Goal: Transaction & Acquisition: Obtain resource

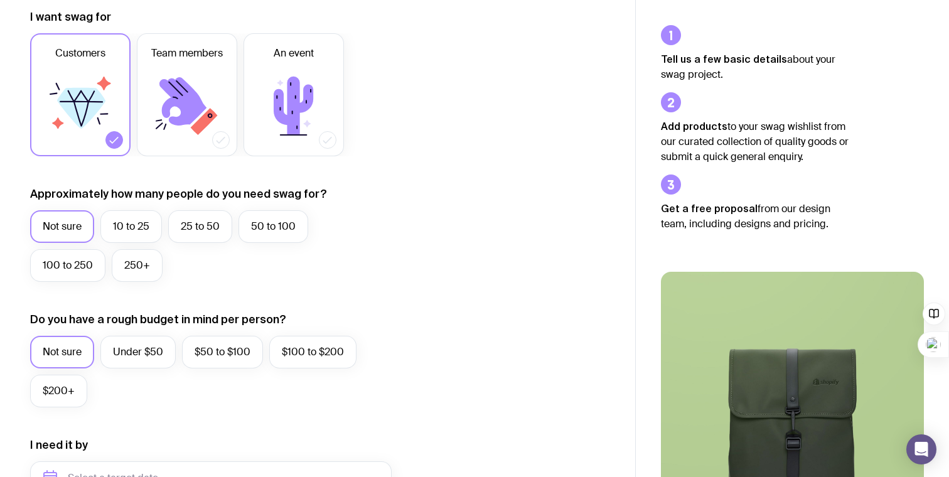
scroll to position [184, 0]
click at [174, 233] on label "25 to 50" at bounding box center [200, 225] width 64 height 33
click at [0, 0] on input "25 to 50" at bounding box center [0, 0] width 0 height 0
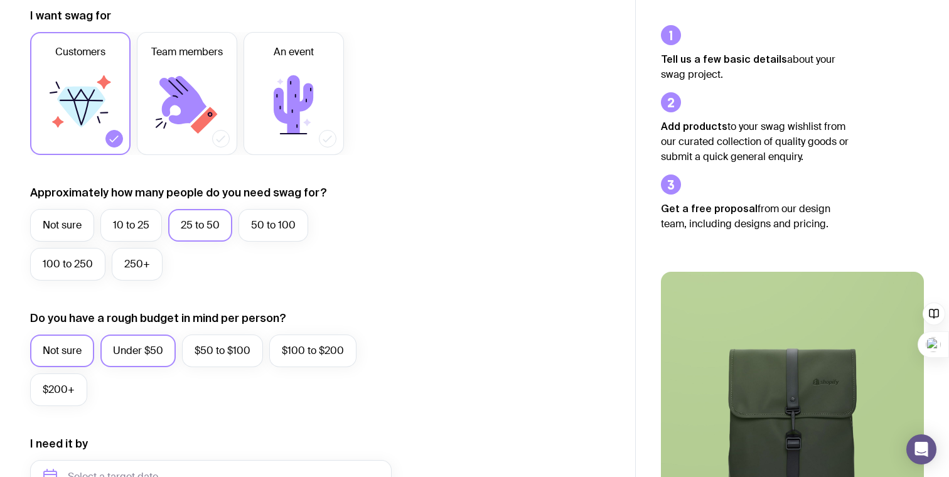
click at [129, 346] on label "Under $50" at bounding box center [137, 350] width 75 height 33
click at [0, 0] on input "Under $50" at bounding box center [0, 0] width 0 height 0
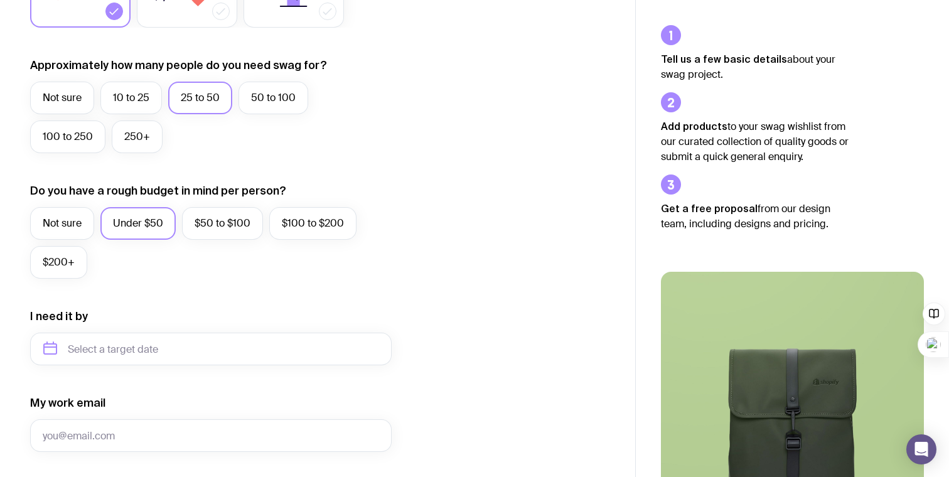
scroll to position [0, 0]
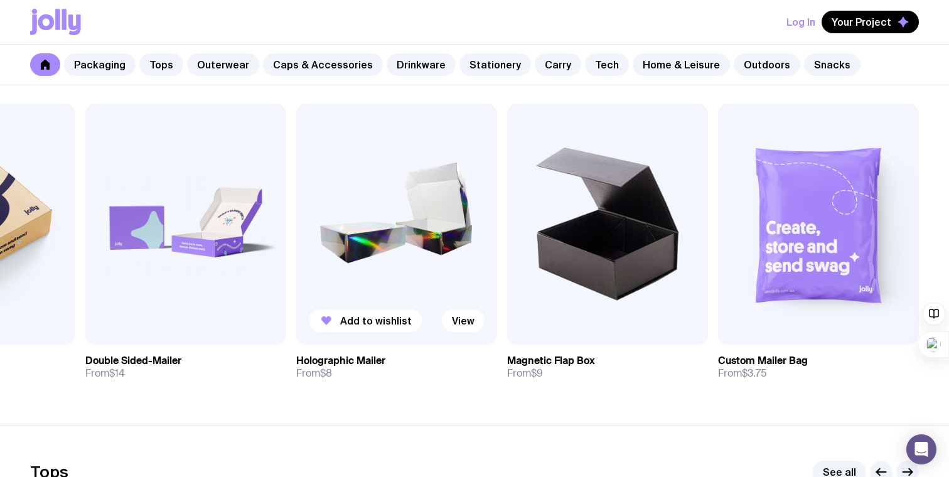
scroll to position [240, 0]
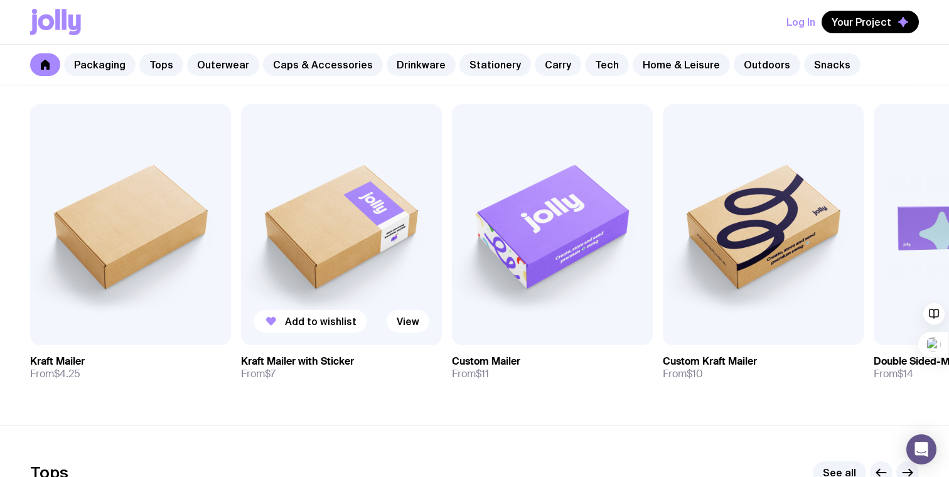
click at [288, 356] on h3 "Kraft Mailer with Sticker" at bounding box center [297, 361] width 113 height 13
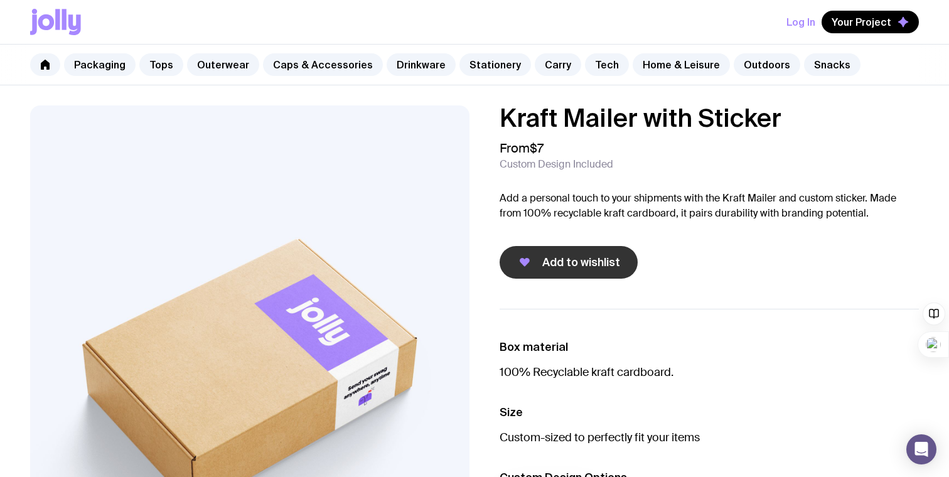
click at [559, 260] on span "Add to wishlist" at bounding box center [581, 262] width 78 height 15
click at [52, 67] on link at bounding box center [45, 64] width 30 height 23
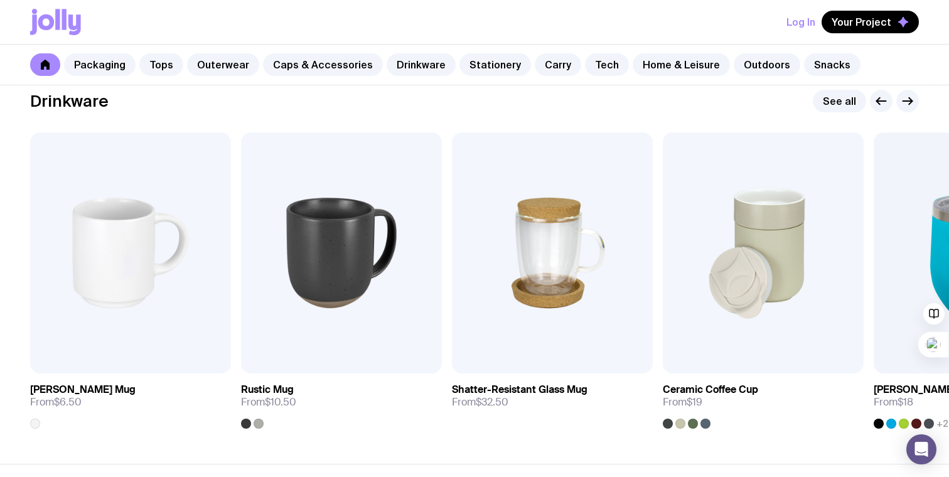
scroll to position [1851, 0]
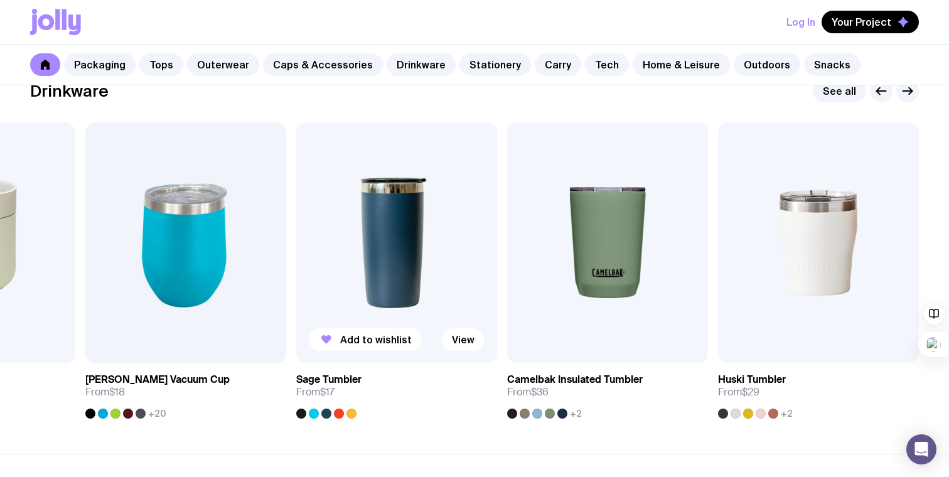
click at [303, 412] on div at bounding box center [301, 414] width 10 height 10
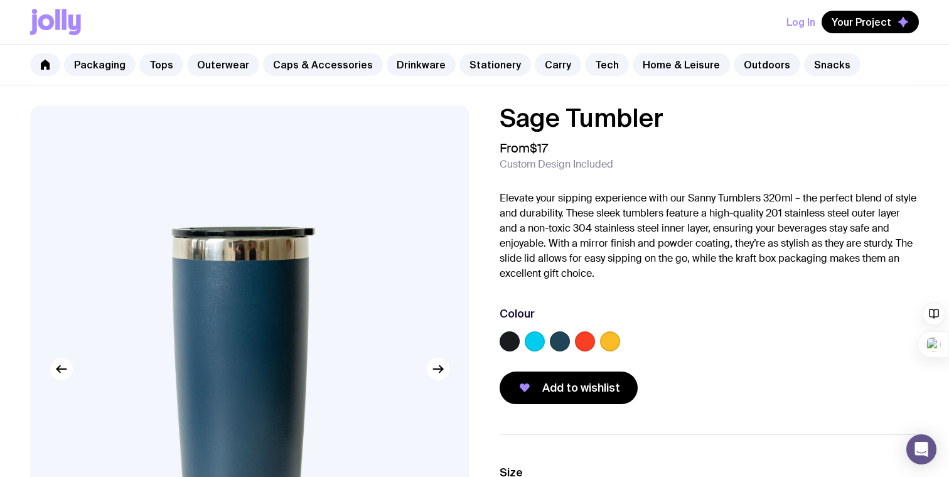
click at [509, 340] on label at bounding box center [509, 341] width 20 height 20
click at [0, 0] on input "radio" at bounding box center [0, 0] width 0 height 0
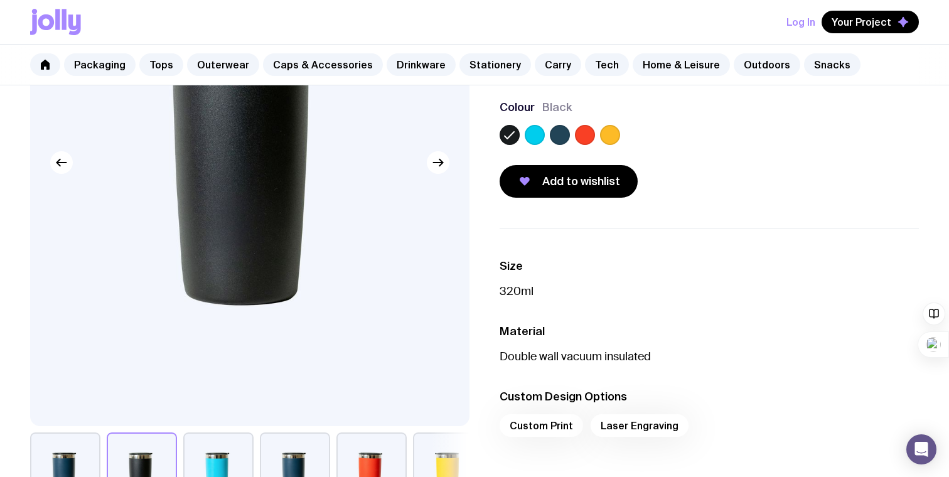
scroll to position [201, 0]
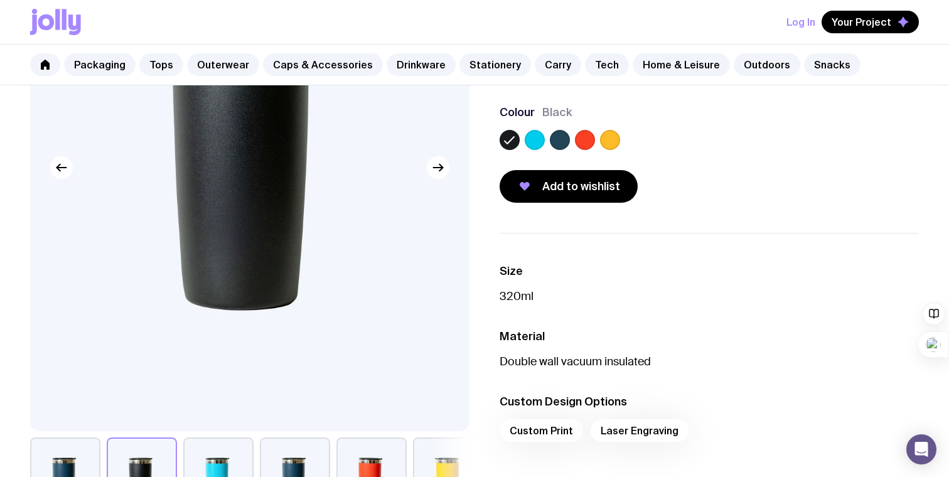
click at [616, 430] on div "Custom Print Laser Engraving" at bounding box center [708, 434] width 419 height 30
click at [601, 430] on div "Custom Print Laser Engraving" at bounding box center [708, 434] width 419 height 30
click at [554, 429] on div "Custom Print Laser Engraving" at bounding box center [708, 434] width 419 height 30
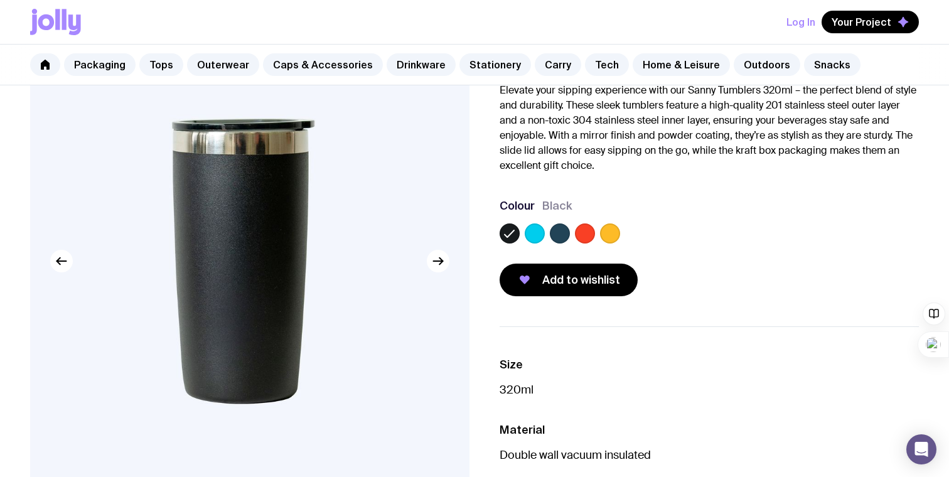
scroll to position [0, 0]
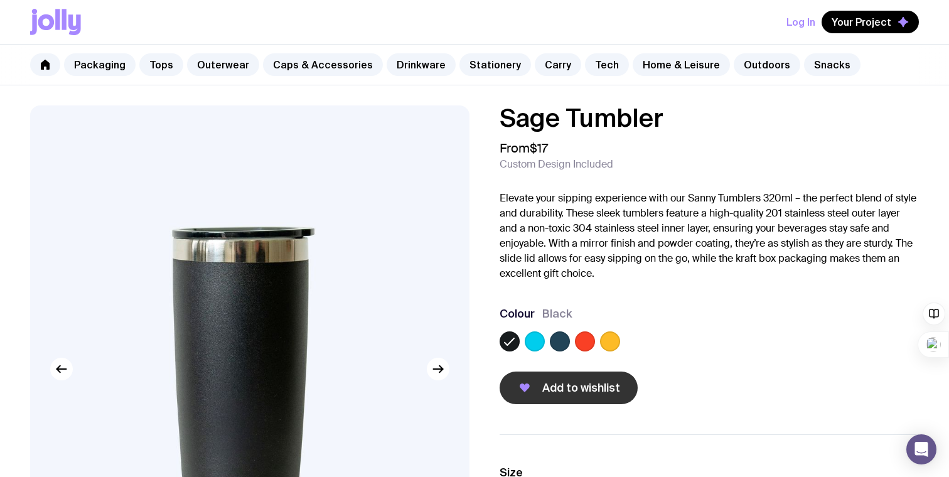
click at [557, 398] on button "Add to wishlist" at bounding box center [568, 387] width 138 height 33
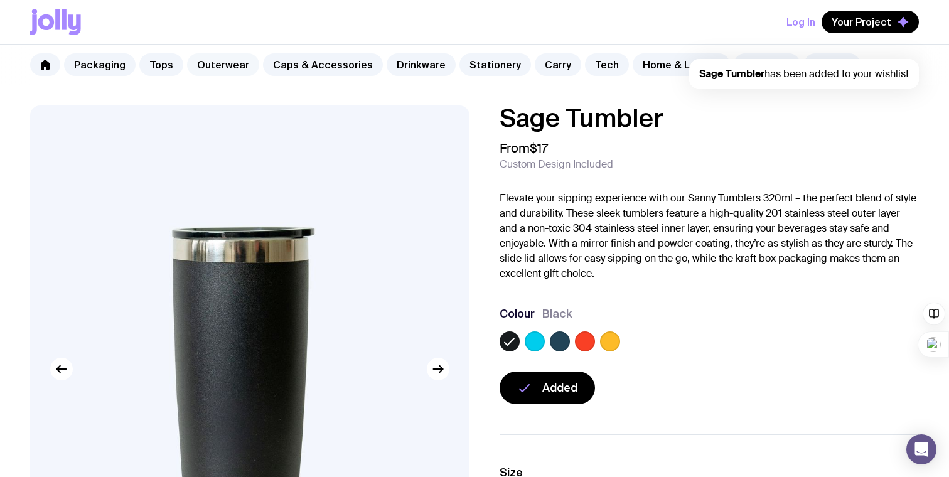
click at [221, 63] on link "Outerwear" at bounding box center [223, 64] width 72 height 23
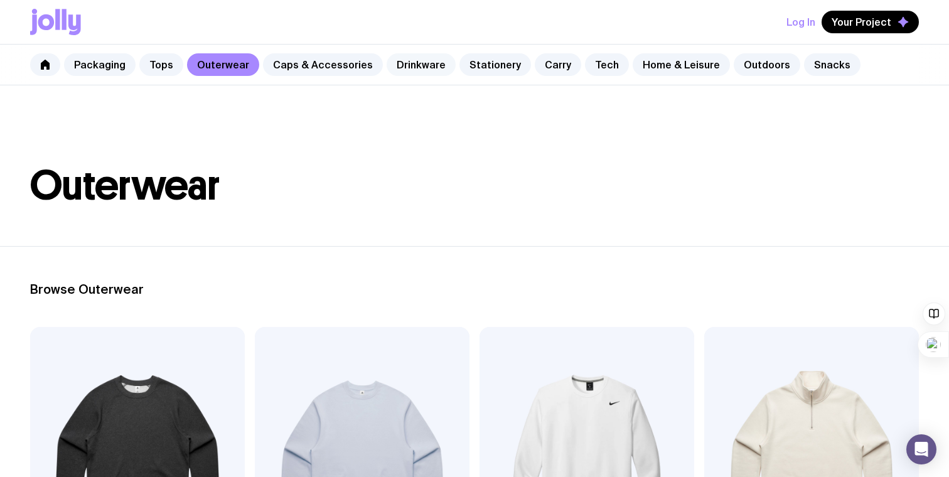
click at [392, 65] on link "Drinkware" at bounding box center [421, 64] width 69 height 23
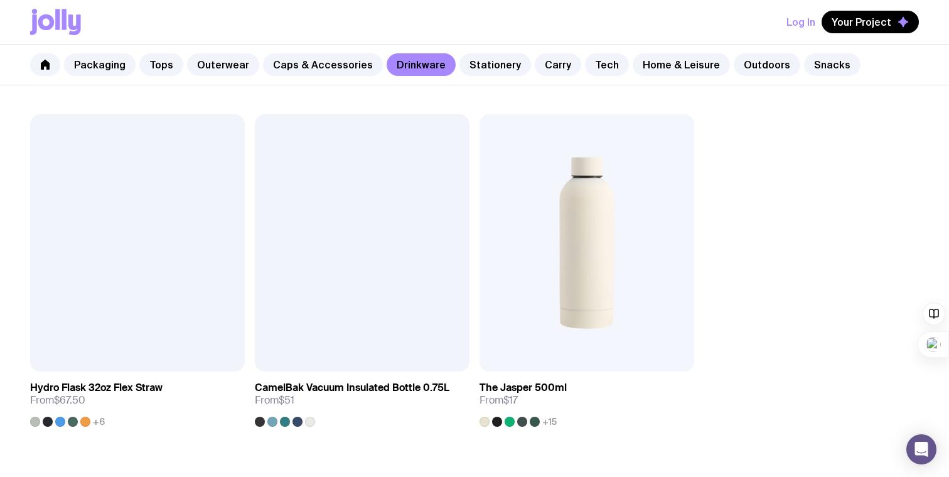
scroll to position [1979, 0]
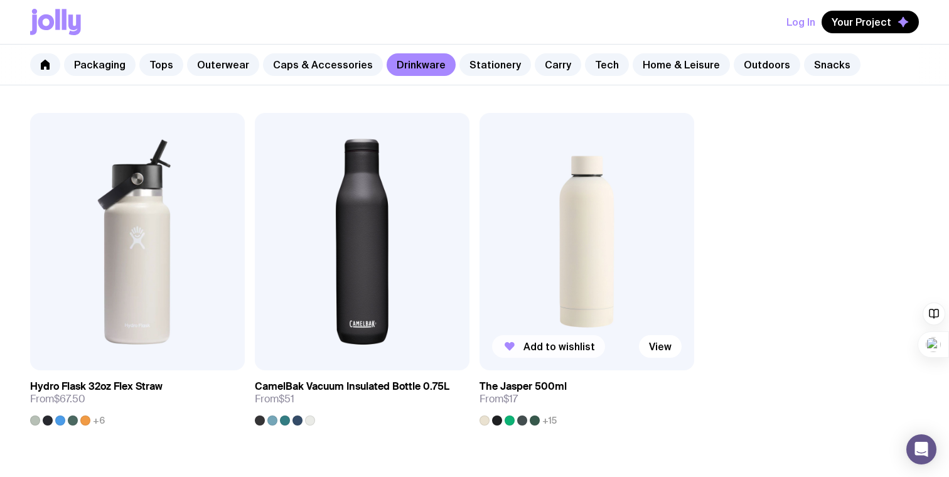
click at [564, 343] on span "Add to wishlist" at bounding box center [559, 346] width 72 height 13
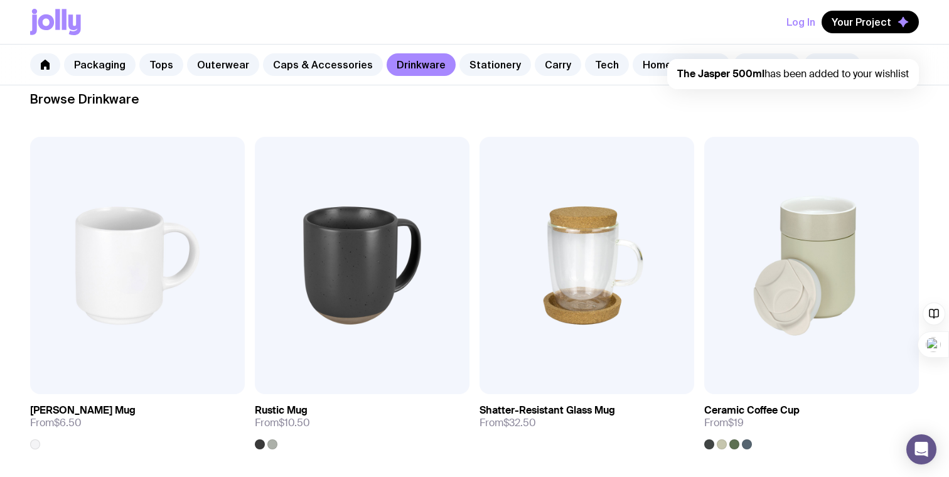
scroll to position [0, 0]
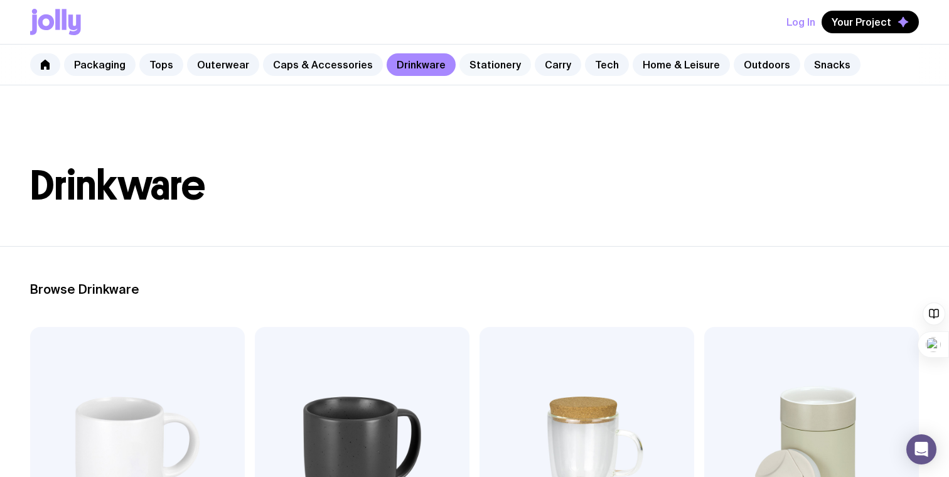
click at [491, 68] on link "Stationery" at bounding box center [495, 64] width 72 height 23
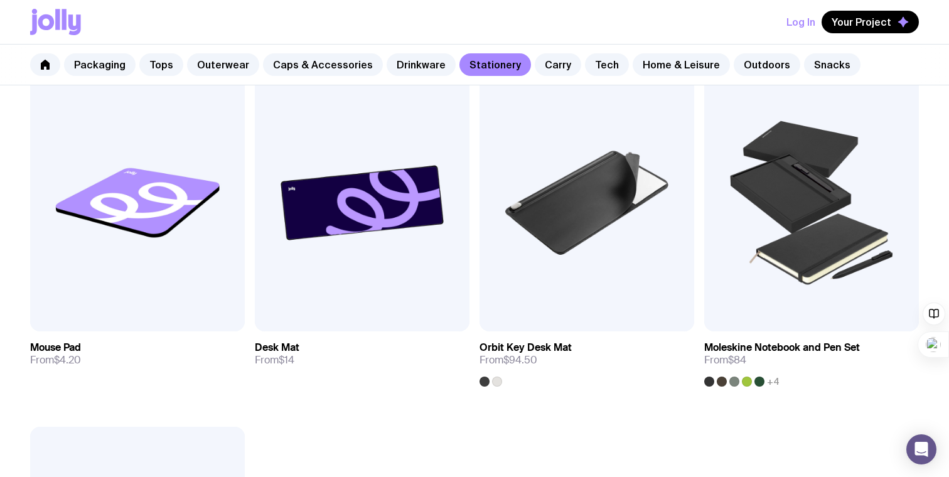
scroll to position [2023, 0]
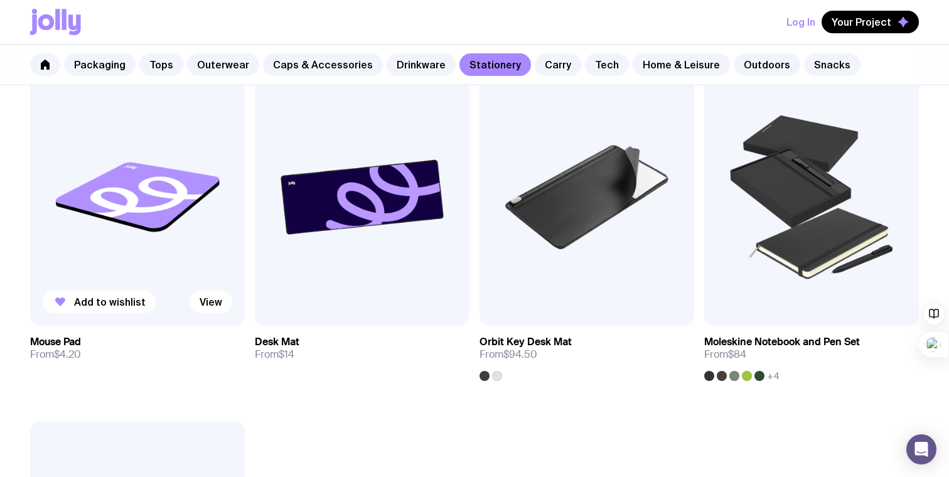
click at [150, 213] on img at bounding box center [137, 196] width 215 height 257
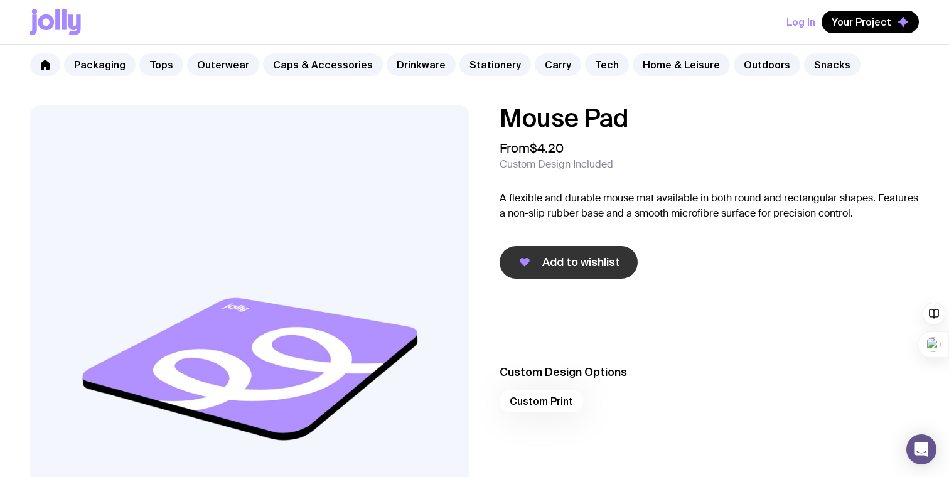
click at [563, 258] on span "Add to wishlist" at bounding box center [581, 262] width 78 height 15
click at [474, 68] on link "Stationery" at bounding box center [495, 64] width 72 height 23
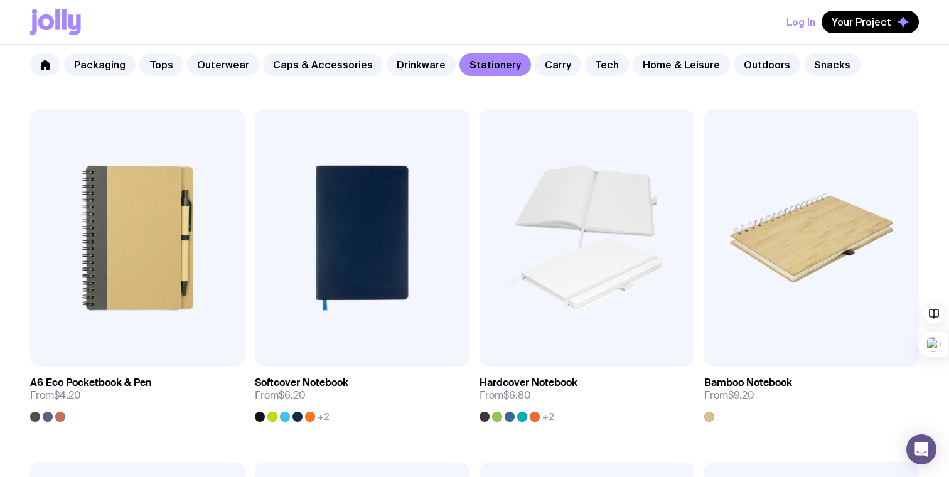
scroll to position [919, 0]
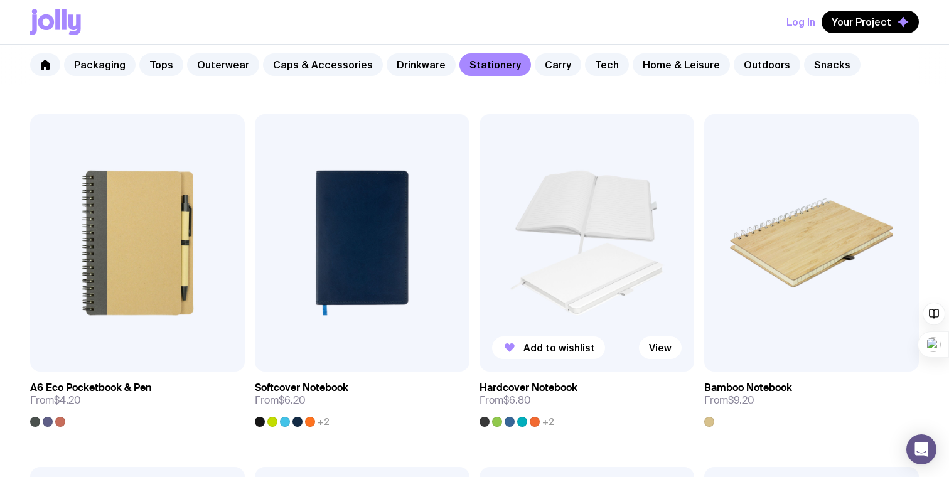
click at [511, 254] on img at bounding box center [586, 242] width 215 height 257
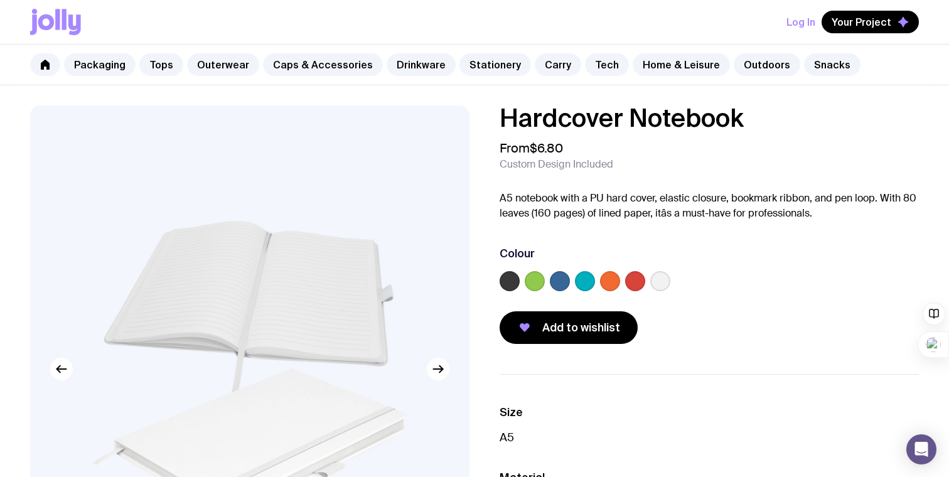
click at [498, 277] on div "Hardcover Notebook From $6.80 Custom Design Included A5 notebook with a PU hard…" at bounding box center [698, 224] width 439 height 238
click at [501, 277] on label at bounding box center [509, 281] width 20 height 20
click at [0, 0] on input "radio" at bounding box center [0, 0] width 0 height 0
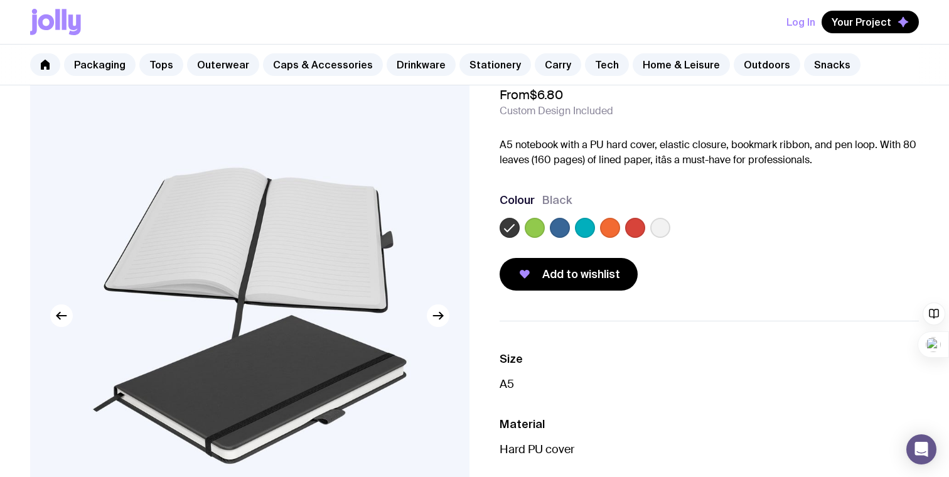
scroll to position [64, 0]
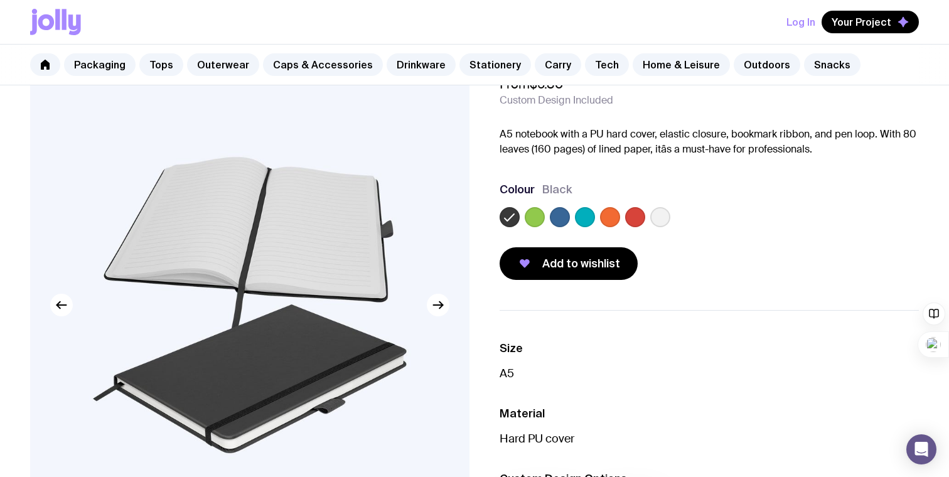
click at [656, 215] on label at bounding box center [660, 217] width 20 height 20
click at [0, 0] on input "radio" at bounding box center [0, 0] width 0 height 0
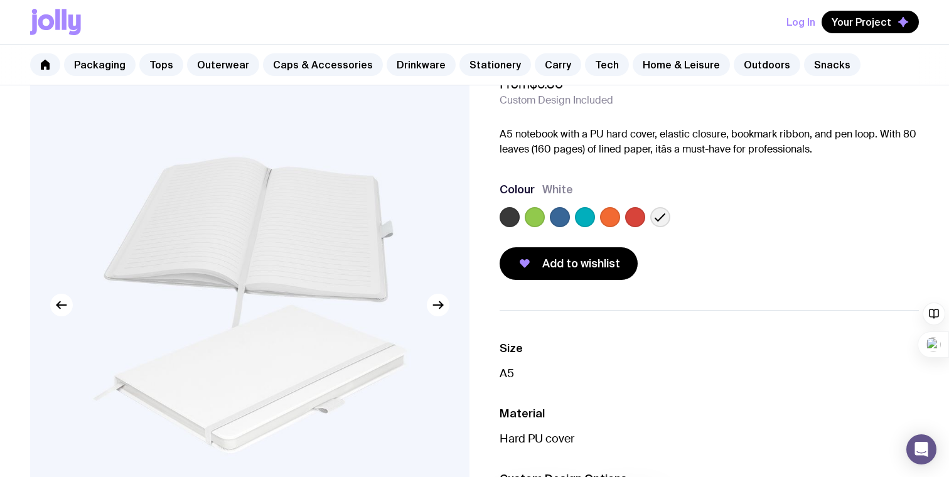
click at [513, 218] on label at bounding box center [509, 217] width 20 height 20
click at [0, 0] on input "radio" at bounding box center [0, 0] width 0 height 0
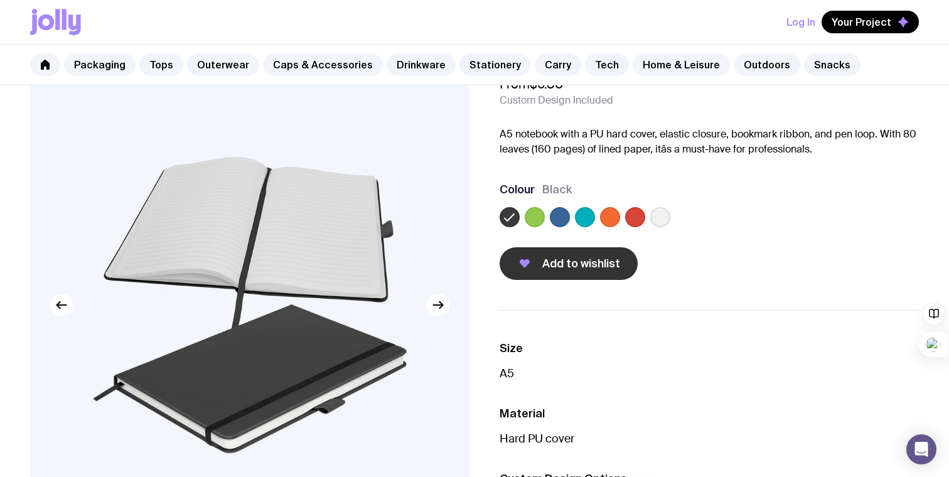
click at [566, 256] on span "Add to wishlist" at bounding box center [581, 263] width 78 height 15
click at [481, 66] on link "Stationery" at bounding box center [495, 64] width 72 height 23
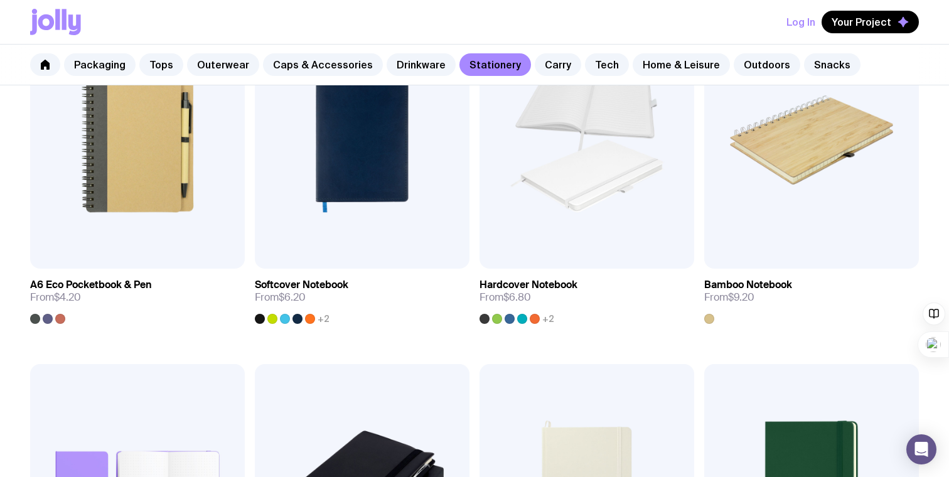
scroll to position [996, 0]
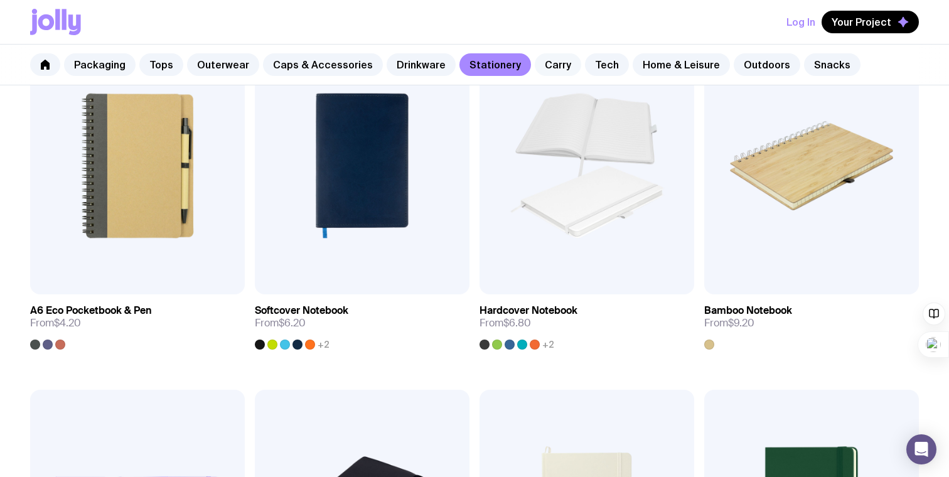
click at [543, 58] on link "Carry" at bounding box center [558, 64] width 46 height 23
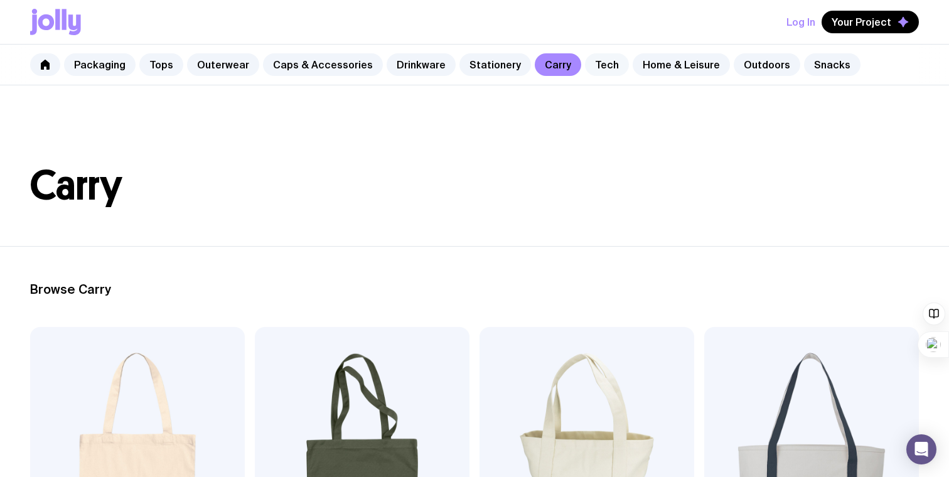
click at [590, 64] on link "Tech" at bounding box center [607, 64] width 44 height 23
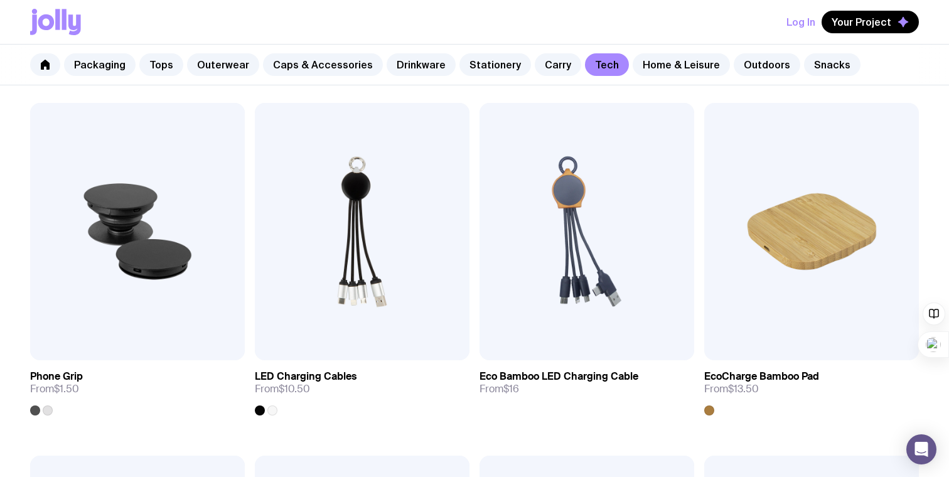
scroll to position [225, 0]
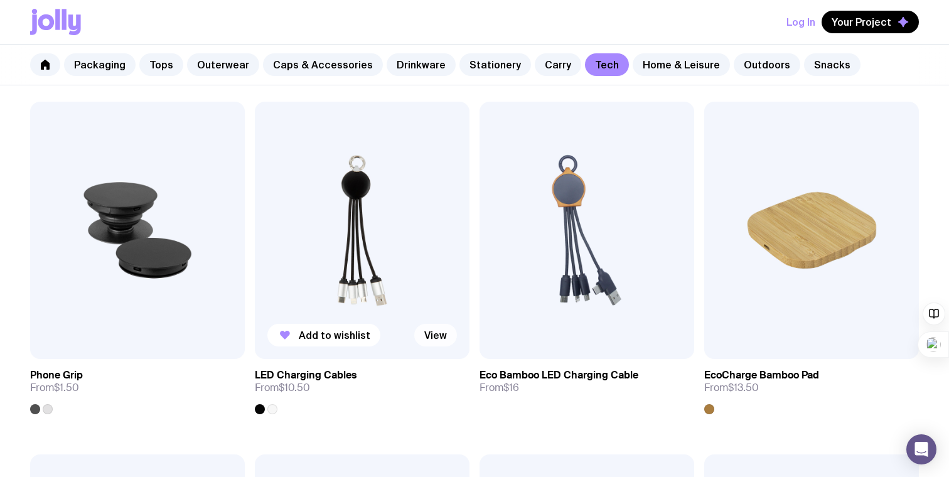
click at [440, 336] on link "View" at bounding box center [435, 335] width 43 height 23
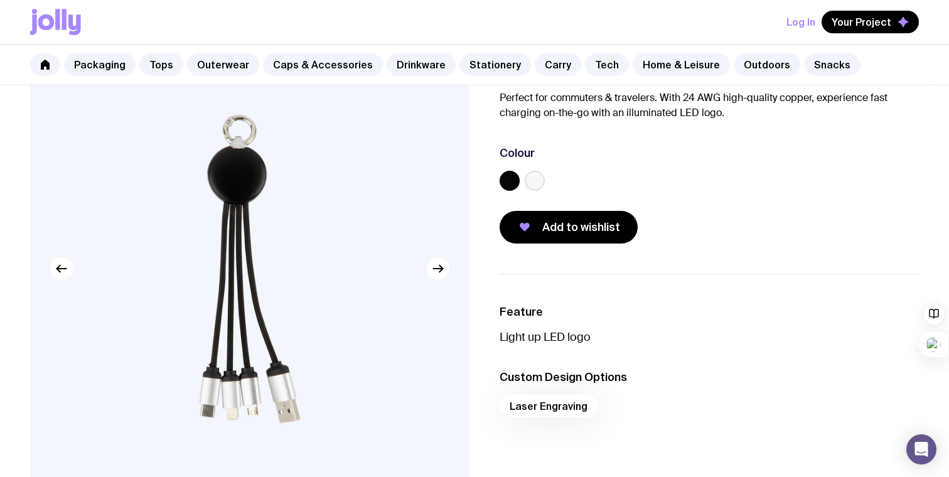
scroll to position [102, 0]
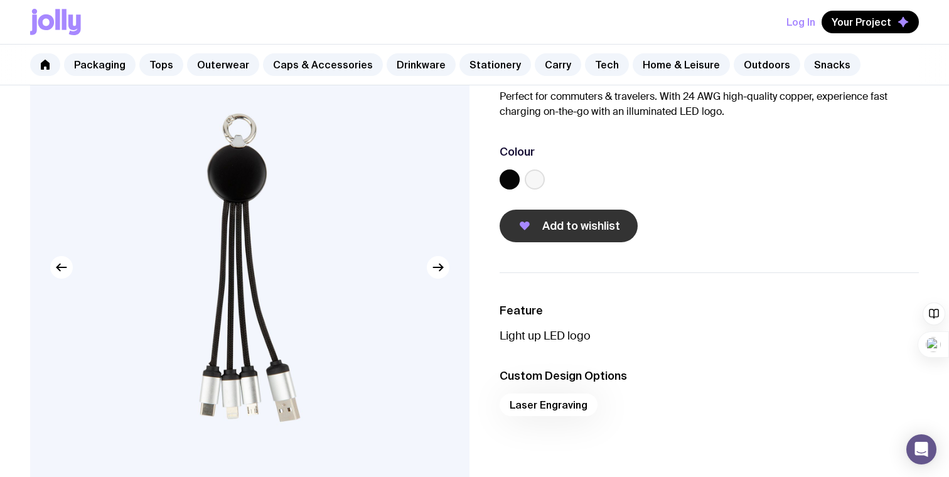
click at [565, 228] on span "Add to wishlist" at bounding box center [581, 225] width 78 height 15
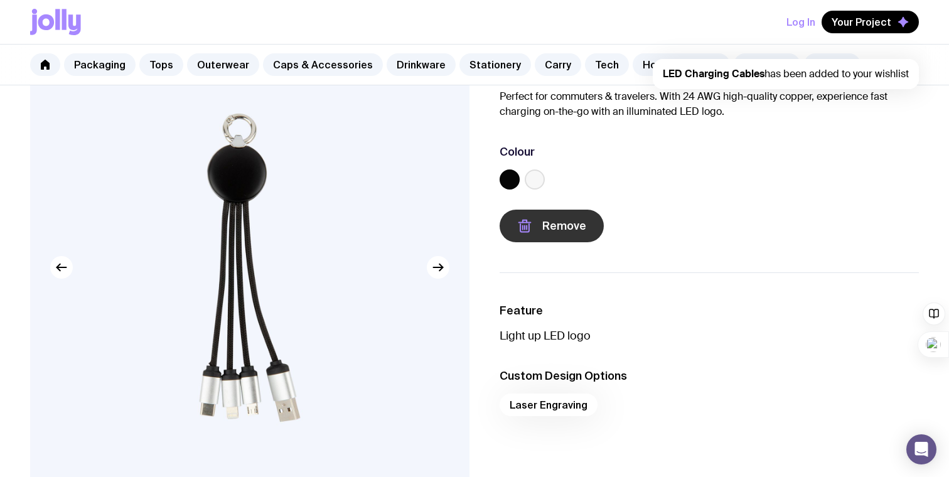
click at [553, 230] on span "Remove" at bounding box center [564, 225] width 44 height 15
click at [553, 230] on span "Add to wishlist" at bounding box center [581, 225] width 78 height 15
click at [585, 70] on link "Tech" at bounding box center [607, 64] width 44 height 23
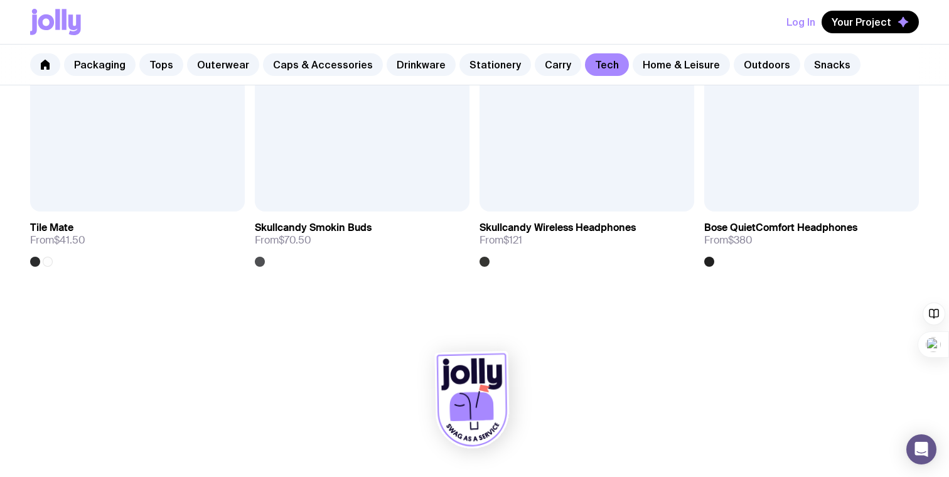
scroll to position [2494, 0]
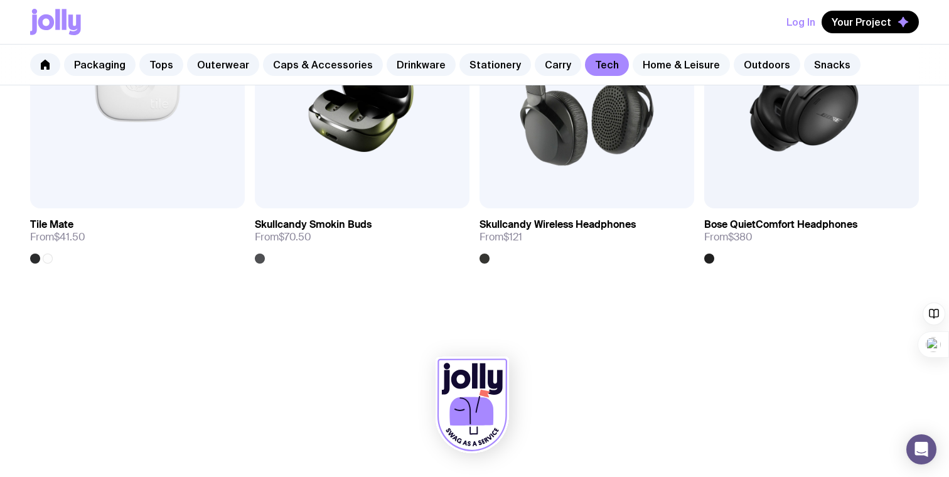
click at [633, 59] on link "Home & Leisure" at bounding box center [681, 64] width 97 height 23
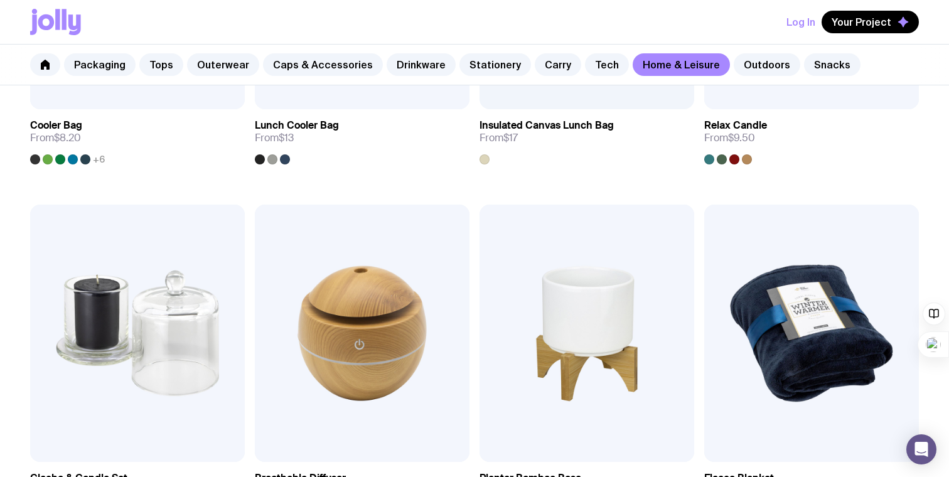
scroll to position [1717, 0]
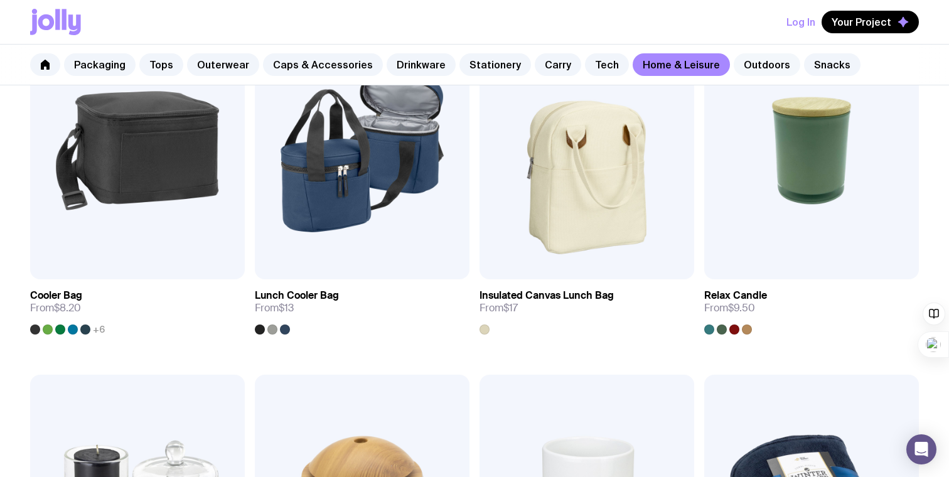
click at [740, 55] on link "Outdoors" at bounding box center [767, 64] width 67 height 23
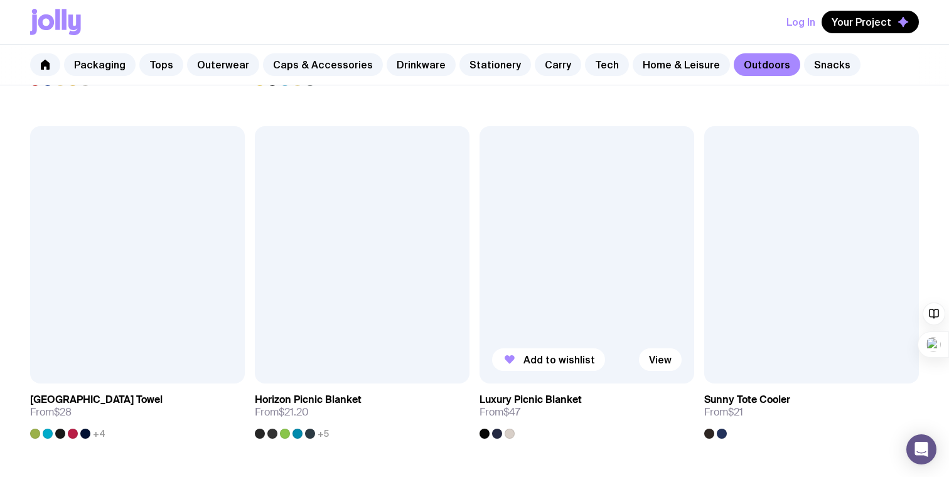
scroll to position [937, 0]
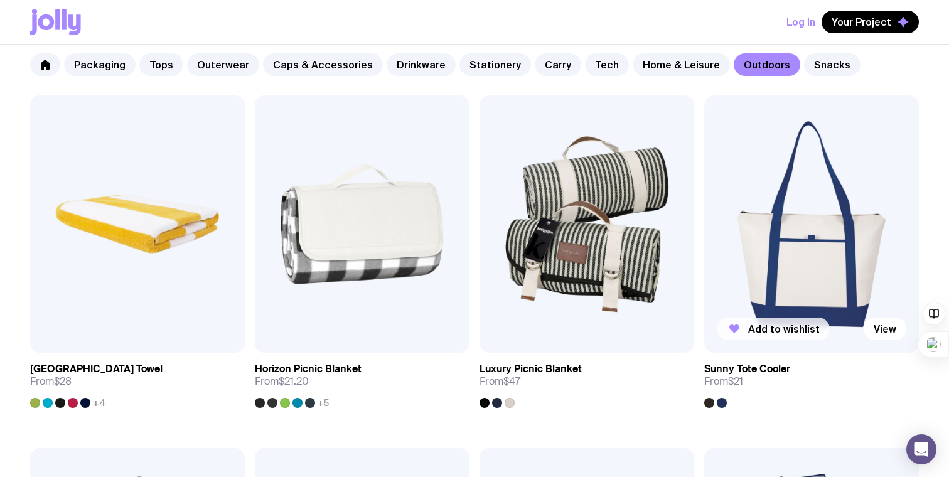
click at [786, 321] on button "Add to wishlist" at bounding box center [773, 329] width 113 height 23
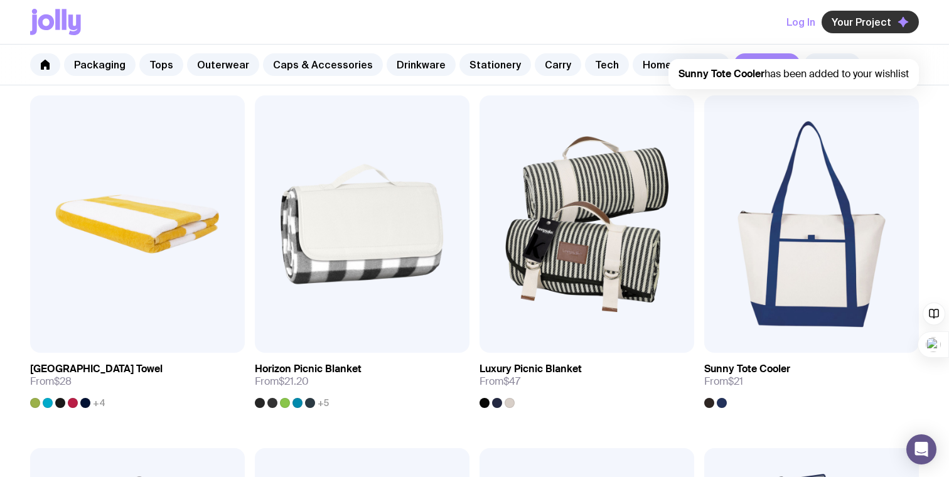
click at [847, 24] on span "Your Project" at bounding box center [861, 22] width 60 height 13
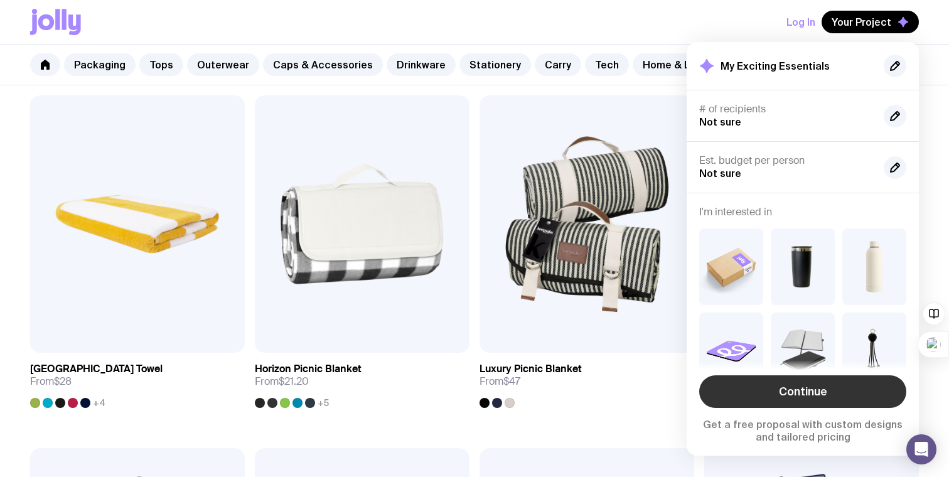
click at [789, 390] on link "Continue" at bounding box center [802, 391] width 207 height 33
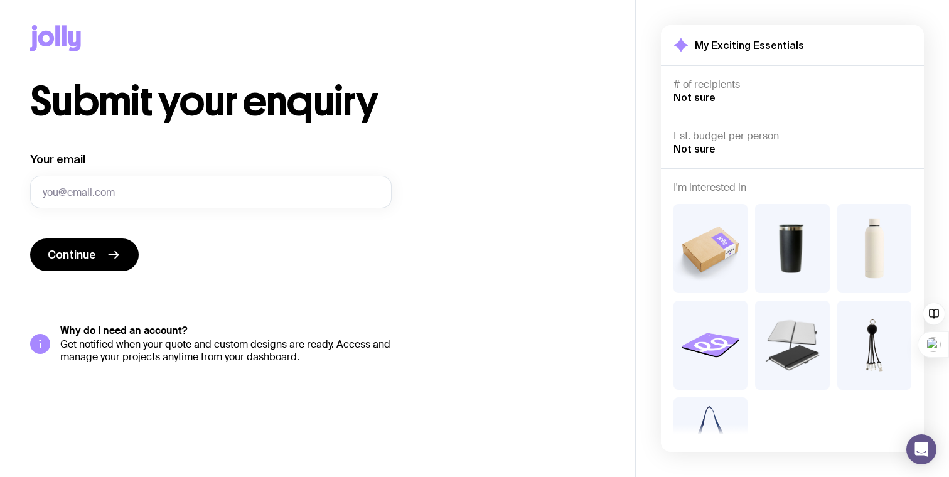
click at [710, 235] on img at bounding box center [710, 248] width 74 height 89
click at [562, 191] on div "Submit your enquiry Your email Continue Why do I need an account? Get notified …" at bounding box center [317, 223] width 575 height 282
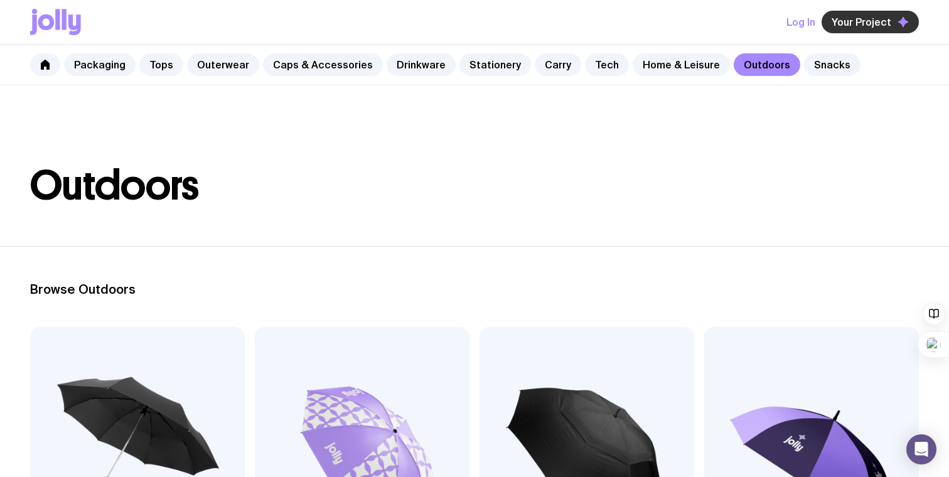
click at [852, 26] on span "Your Project" at bounding box center [861, 22] width 60 height 13
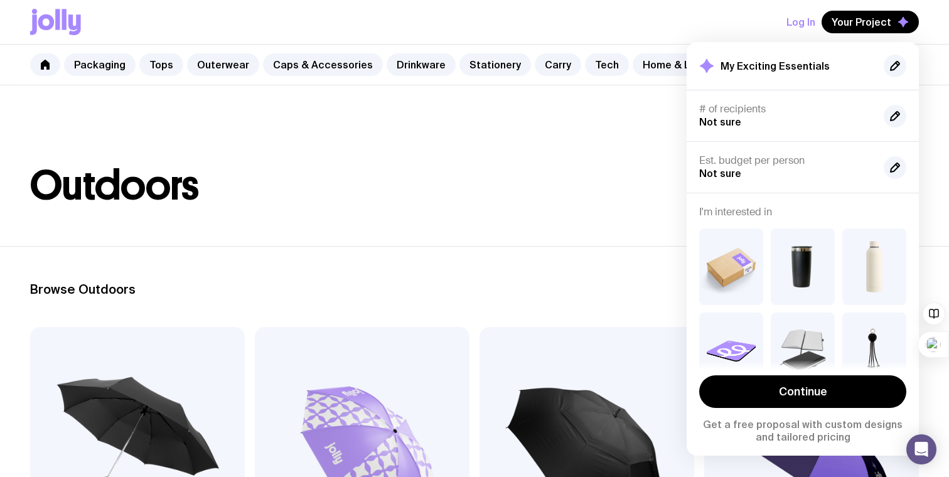
click at [770, 432] on p "Get a free proposal with custom designs and tailored pricing" at bounding box center [802, 430] width 207 height 25
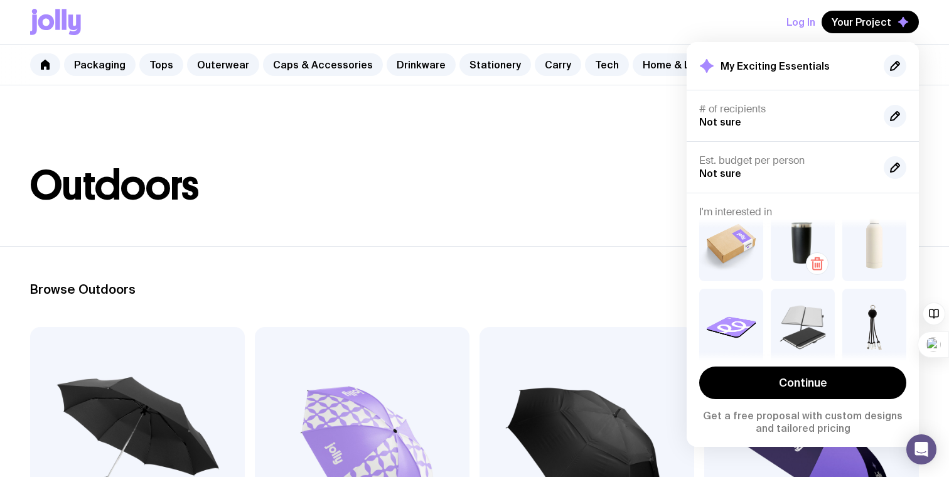
scroll to position [18, 0]
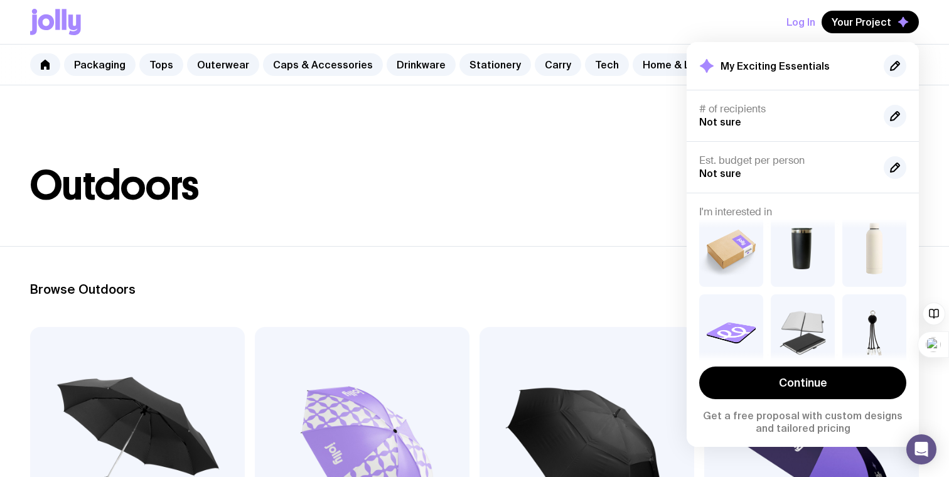
click at [594, 228] on header "Outdoors" at bounding box center [474, 165] width 949 height 161
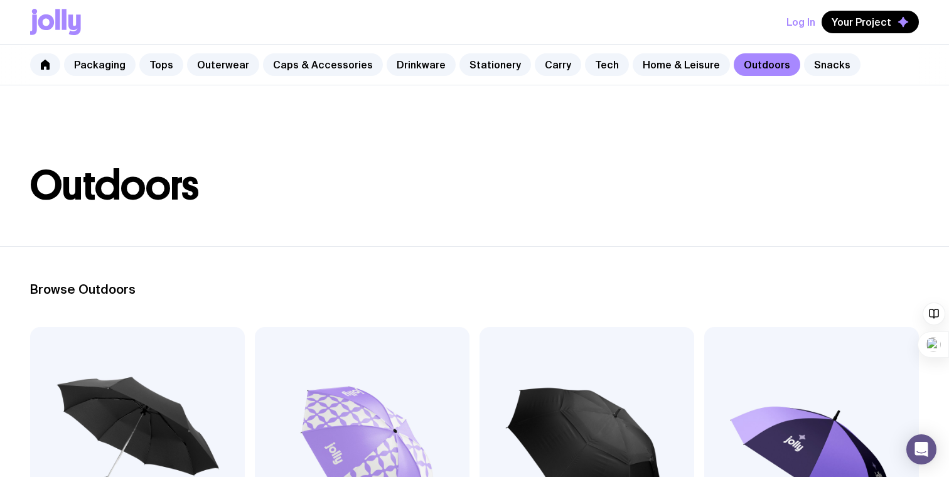
click at [450, 8] on div "Log In Your Project" at bounding box center [474, 22] width 889 height 44
click at [585, 68] on link "Tech" at bounding box center [607, 64] width 44 height 23
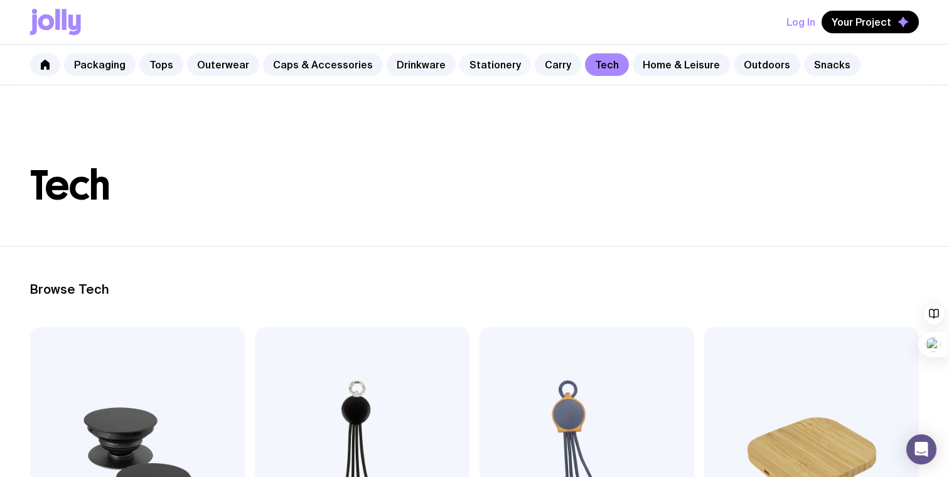
click at [492, 67] on link "Stationery" at bounding box center [495, 64] width 72 height 23
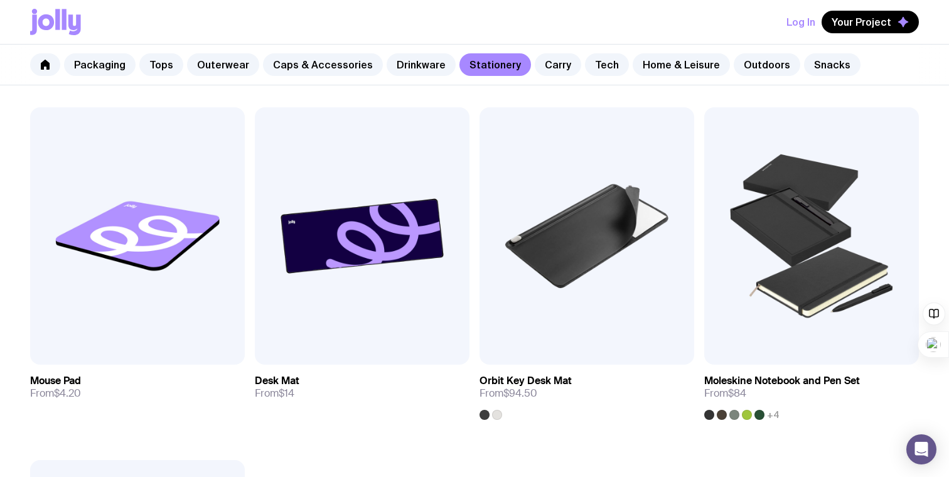
scroll to position [1985, 0]
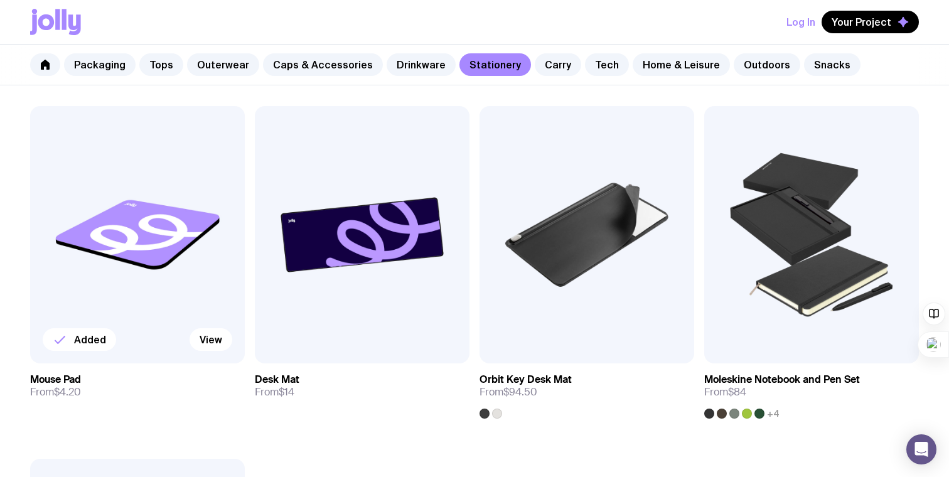
click at [176, 226] on img at bounding box center [137, 234] width 215 height 257
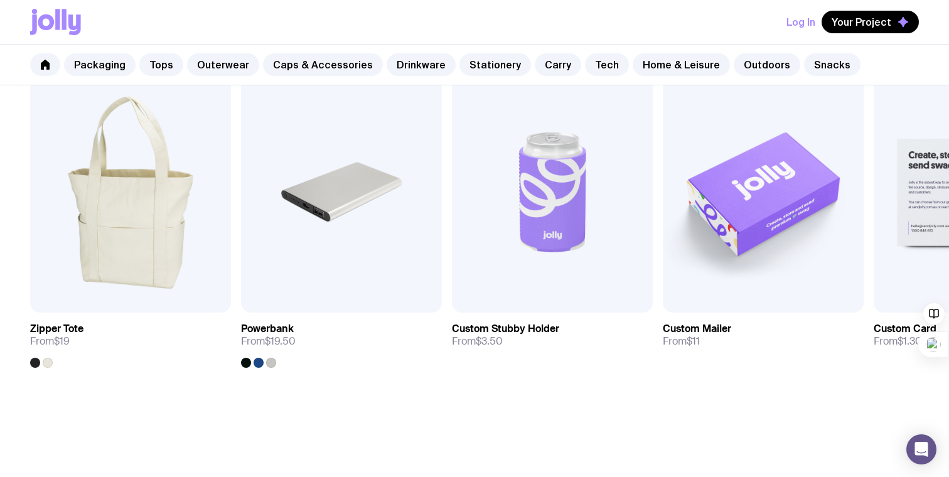
scroll to position [687, 0]
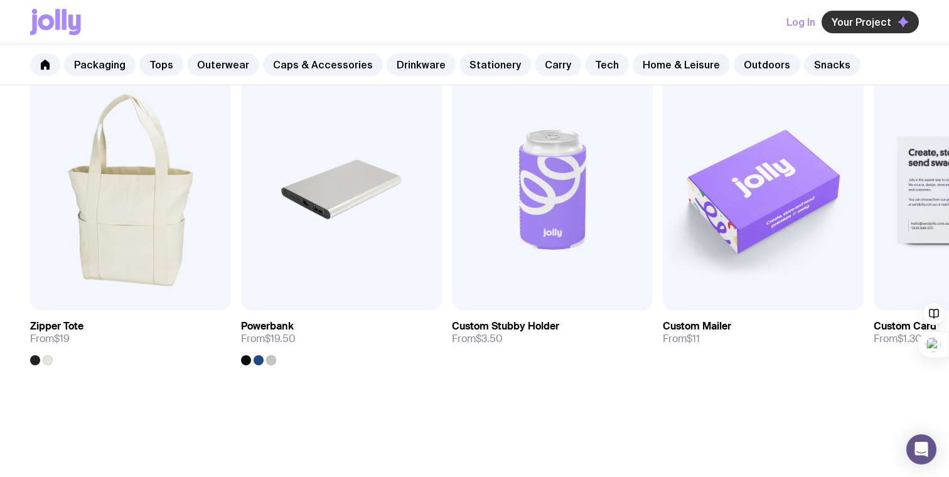
click at [860, 31] on button "Your Project" at bounding box center [869, 22] width 97 height 23
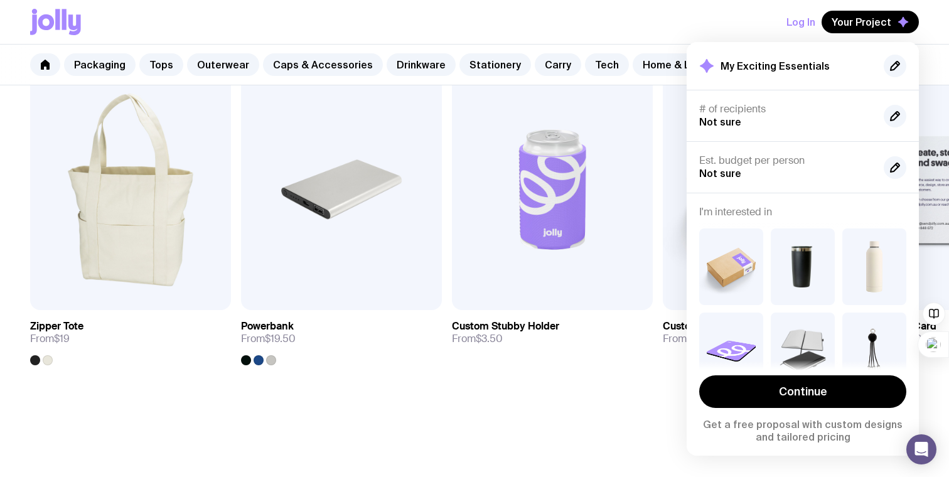
click at [570, 387] on section "You might also like Add to wishlist View Zipper Tote From $19 Add to wishlist V…" at bounding box center [474, 206] width 949 height 440
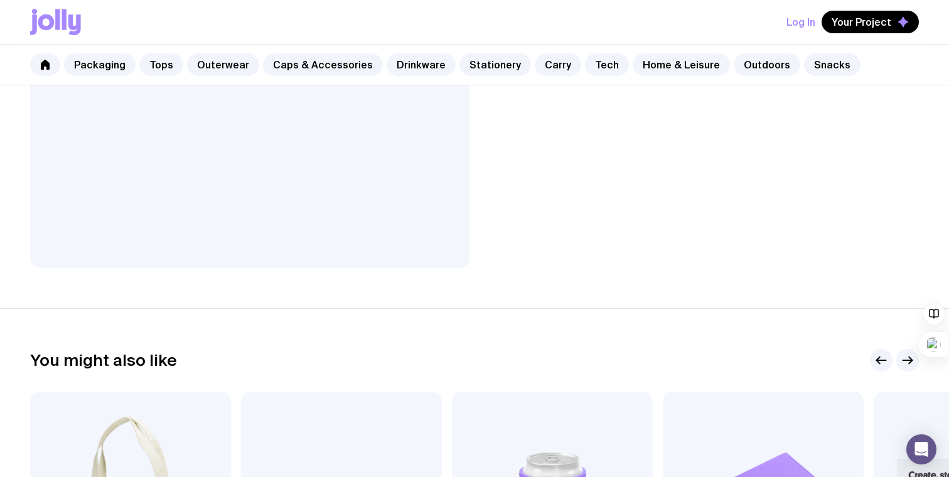
scroll to position [0, 0]
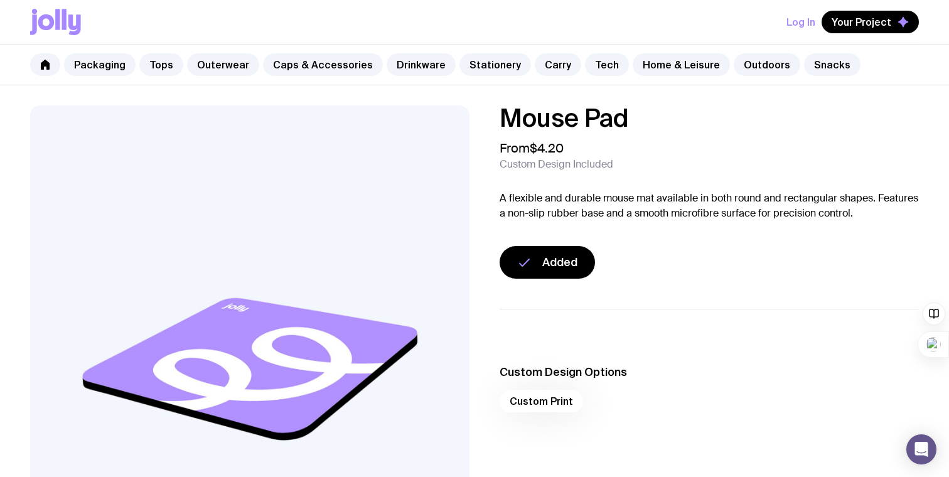
click at [41, 11] on icon at bounding box center [55, 22] width 51 height 26
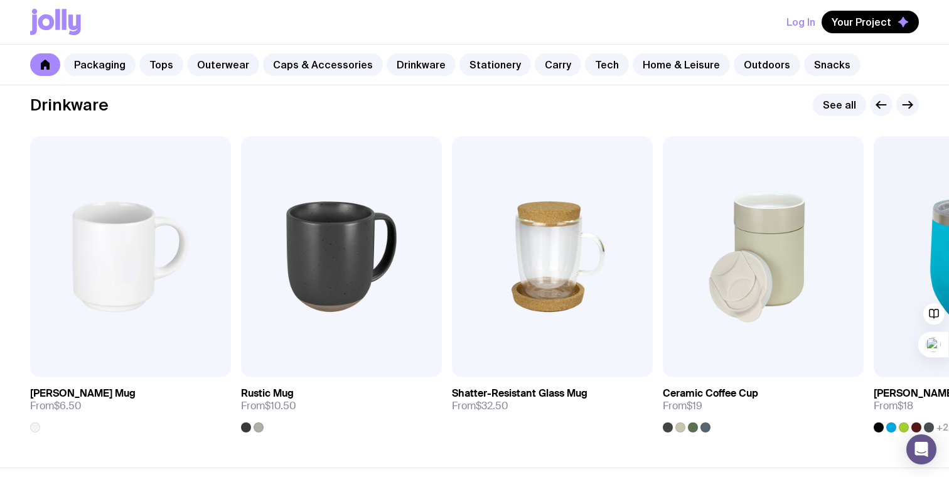
scroll to position [1854, 0]
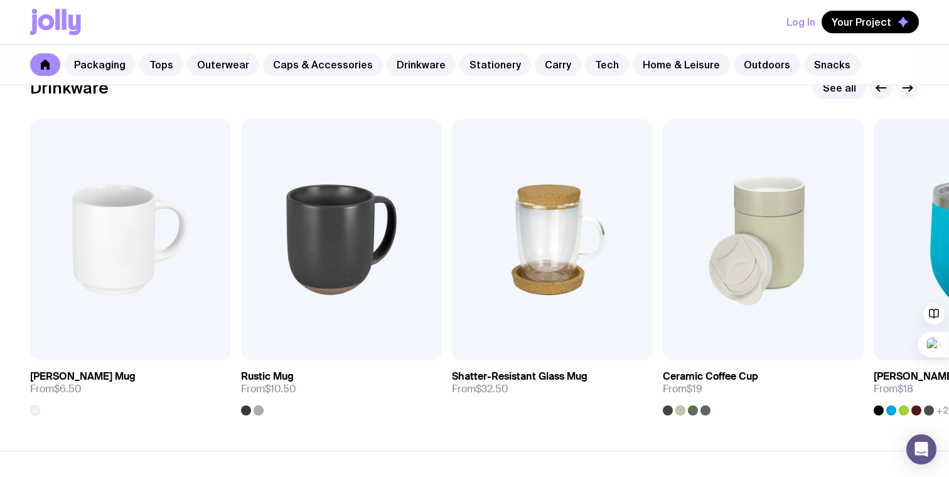
click at [904, 90] on icon "button" at bounding box center [907, 87] width 15 height 15
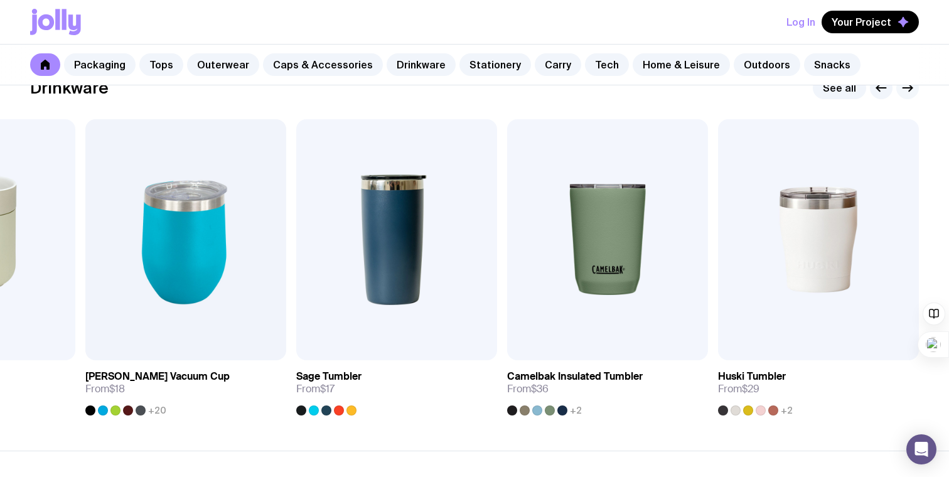
click at [904, 90] on icon "button" at bounding box center [907, 87] width 15 height 15
click at [905, 90] on icon "button" at bounding box center [907, 87] width 15 height 15
click at [906, 90] on icon "button" at bounding box center [907, 87] width 15 height 15
click at [906, 89] on icon "button" at bounding box center [907, 87] width 15 height 15
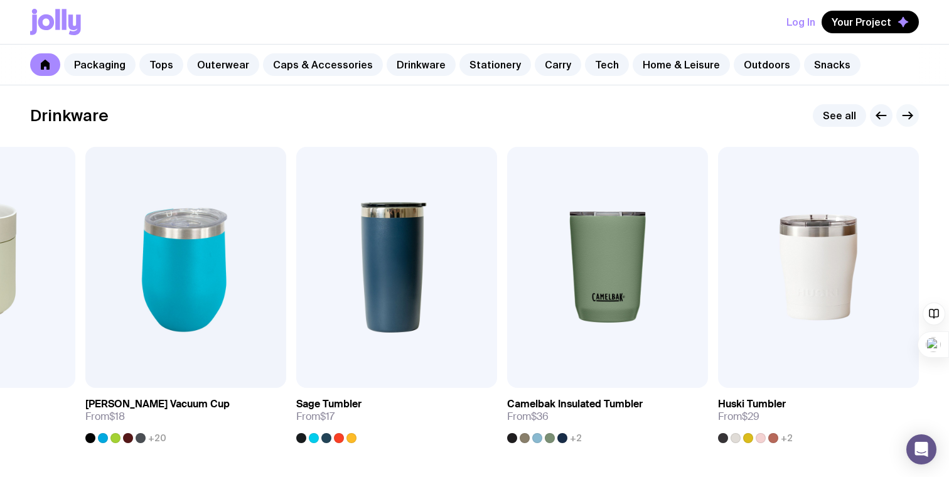
scroll to position [1828, 0]
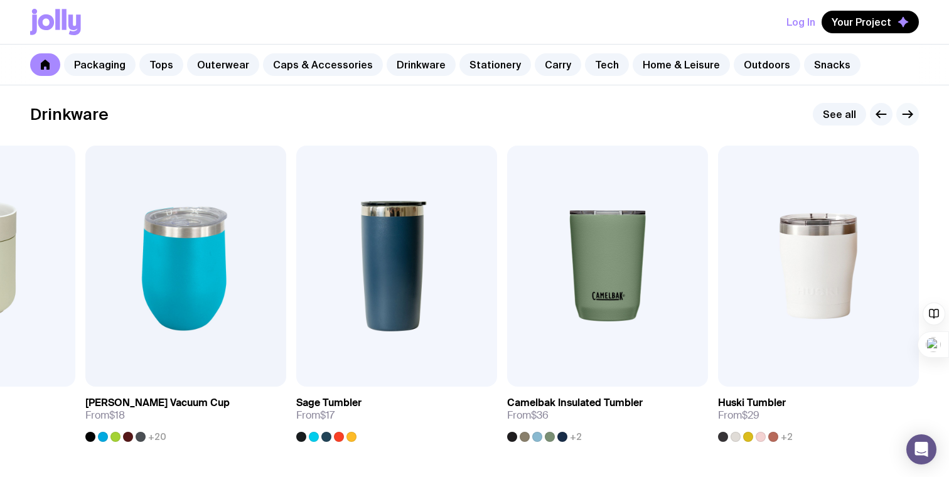
click at [907, 113] on icon "button" at bounding box center [907, 114] width 15 height 15
click at [763, 435] on div at bounding box center [761, 437] width 10 height 10
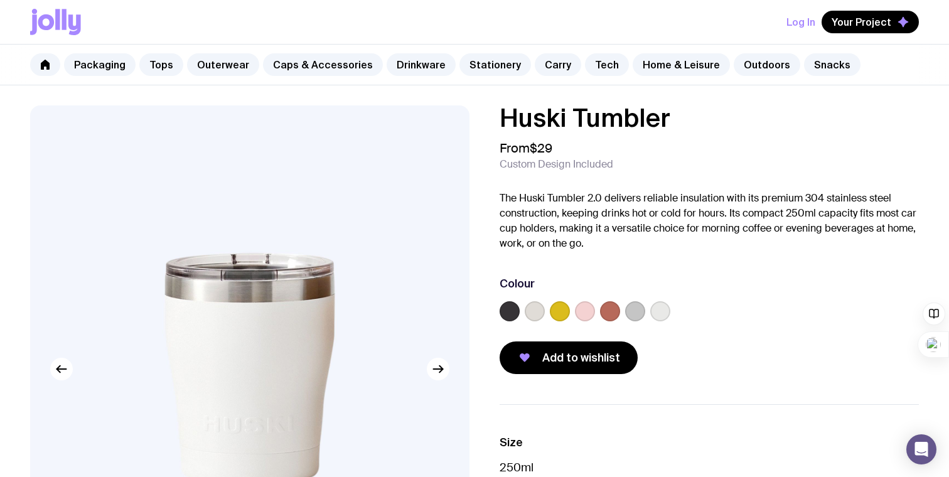
click at [584, 306] on label at bounding box center [585, 311] width 20 height 20
click at [0, 0] on input "radio" at bounding box center [0, 0] width 0 height 0
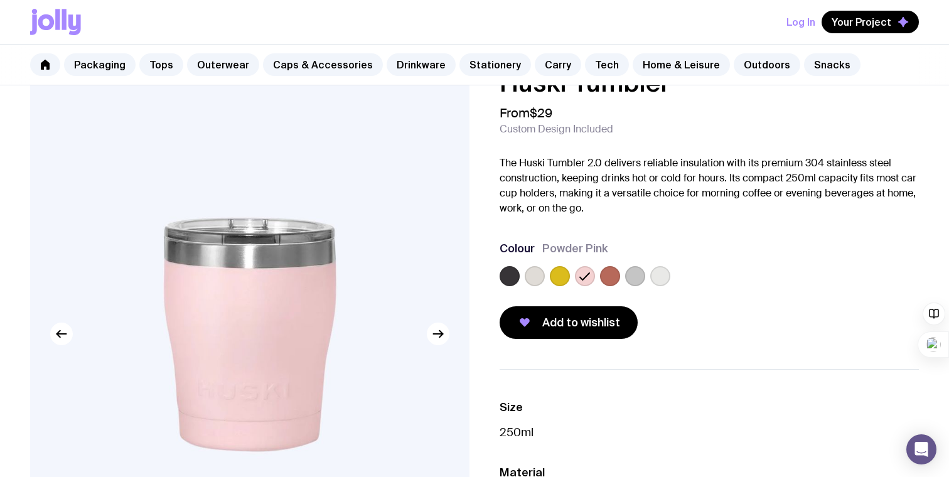
scroll to position [49, 0]
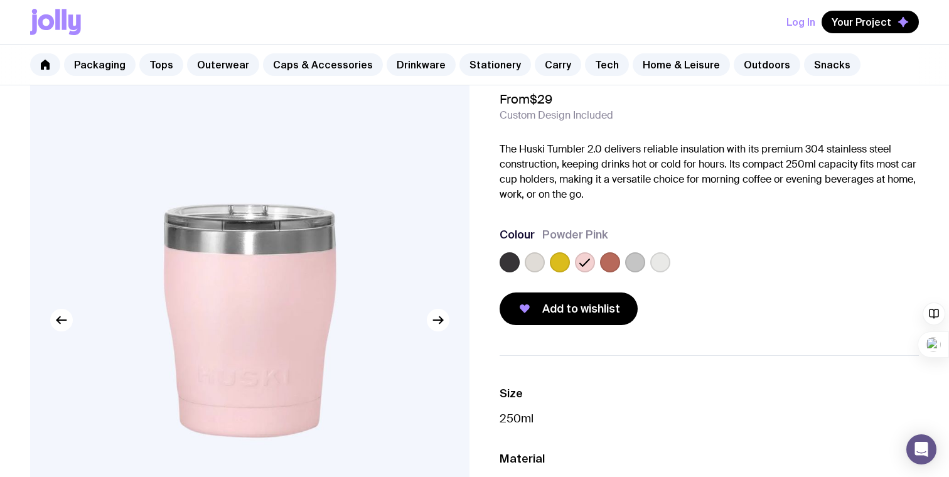
click at [505, 258] on label at bounding box center [509, 262] width 20 height 20
click at [0, 0] on input "radio" at bounding box center [0, 0] width 0 height 0
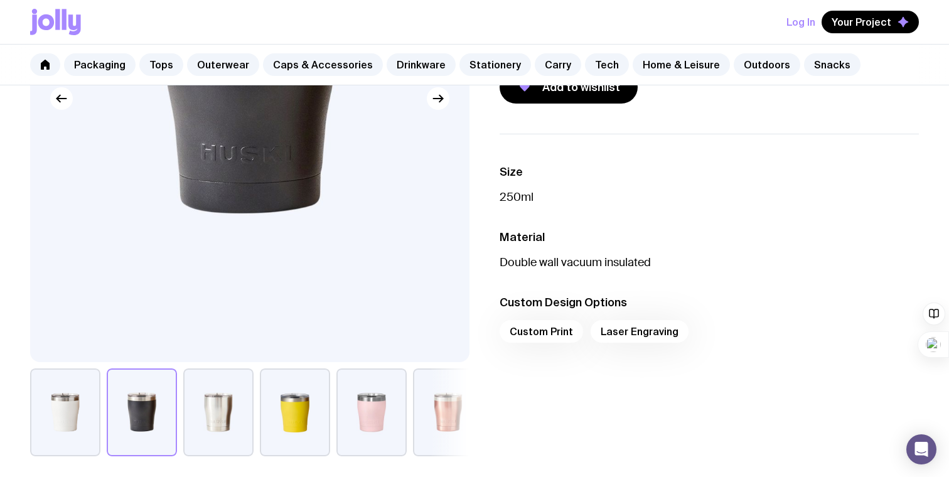
scroll to position [257, 0]
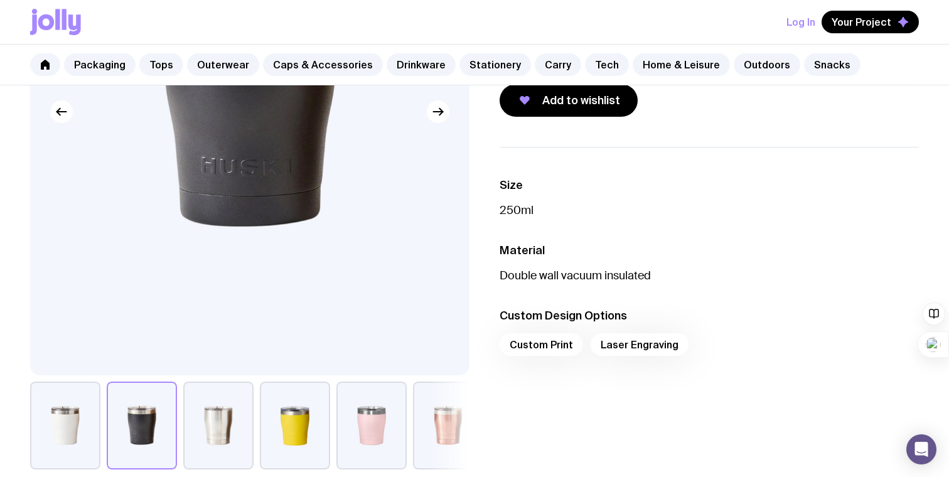
click at [427, 439] on button "button" at bounding box center [448, 426] width 70 height 88
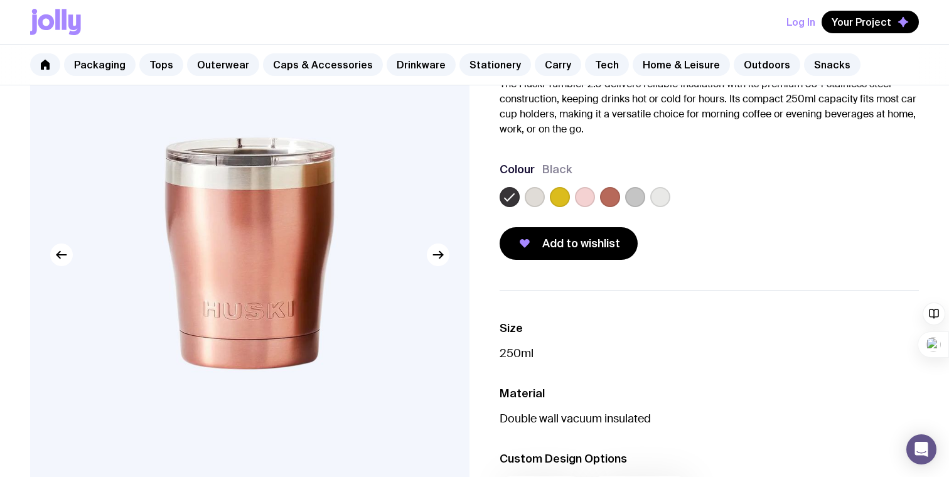
scroll to position [95, 0]
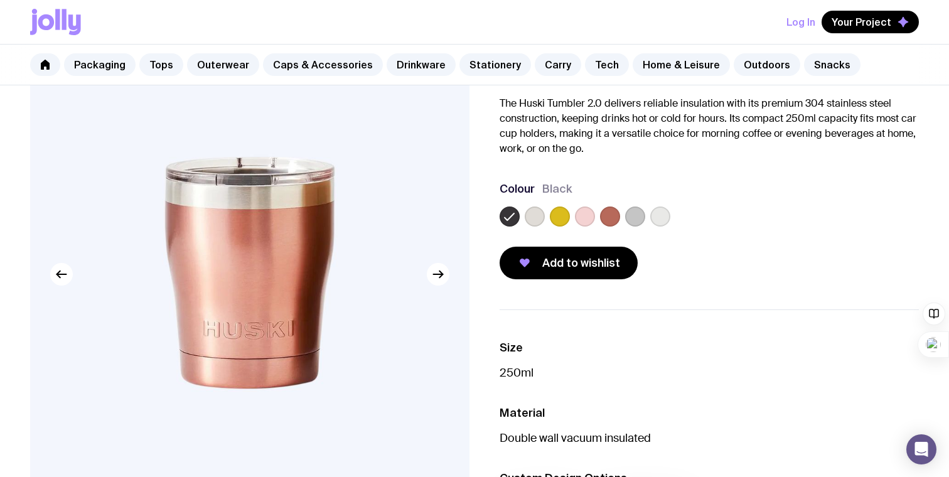
click at [380, 348] on img at bounding box center [249, 274] width 439 height 527
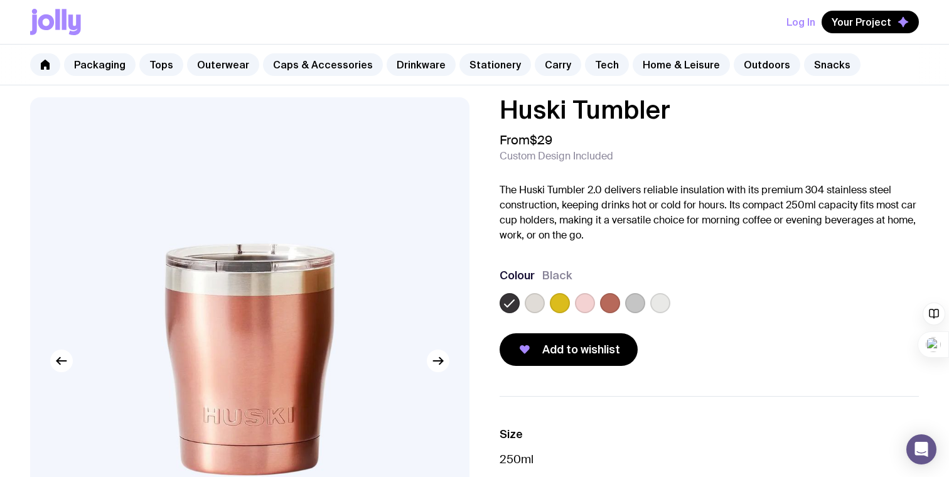
scroll to position [0, 0]
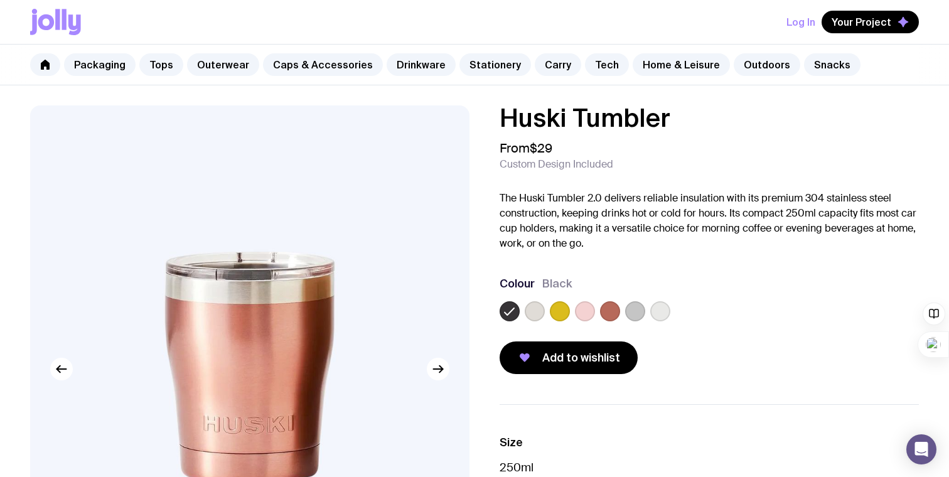
click at [535, 319] on label at bounding box center [535, 311] width 20 height 20
click at [0, 0] on input "radio" at bounding box center [0, 0] width 0 height 0
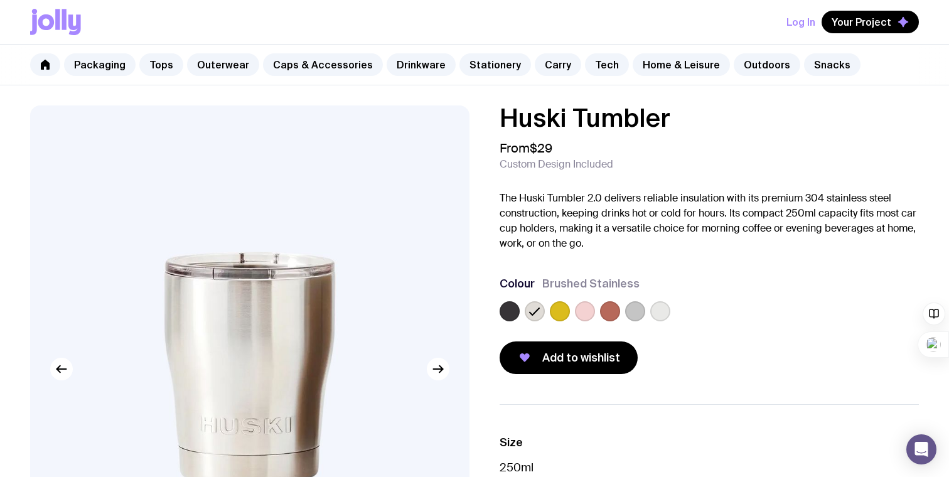
click at [607, 313] on label at bounding box center [610, 311] width 20 height 20
click at [0, 0] on input "radio" at bounding box center [0, 0] width 0 height 0
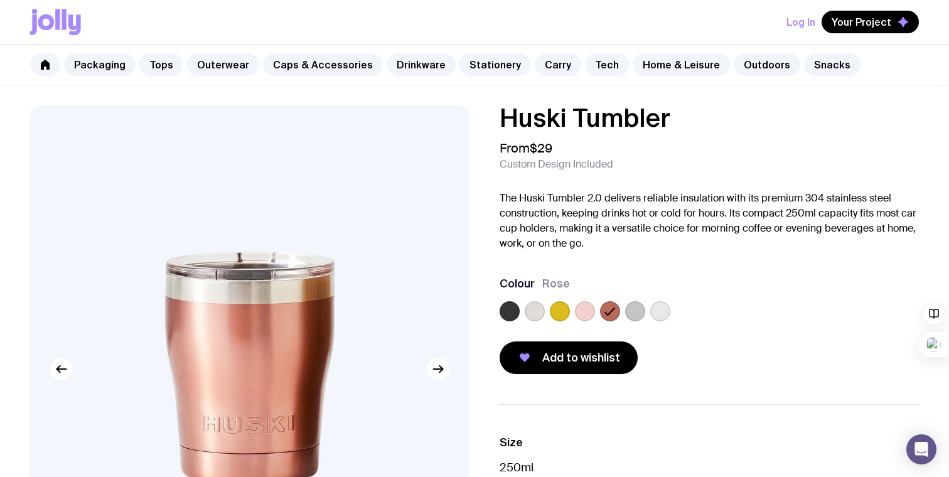
click at [587, 312] on label at bounding box center [585, 311] width 20 height 20
click at [0, 0] on input "radio" at bounding box center [0, 0] width 0 height 0
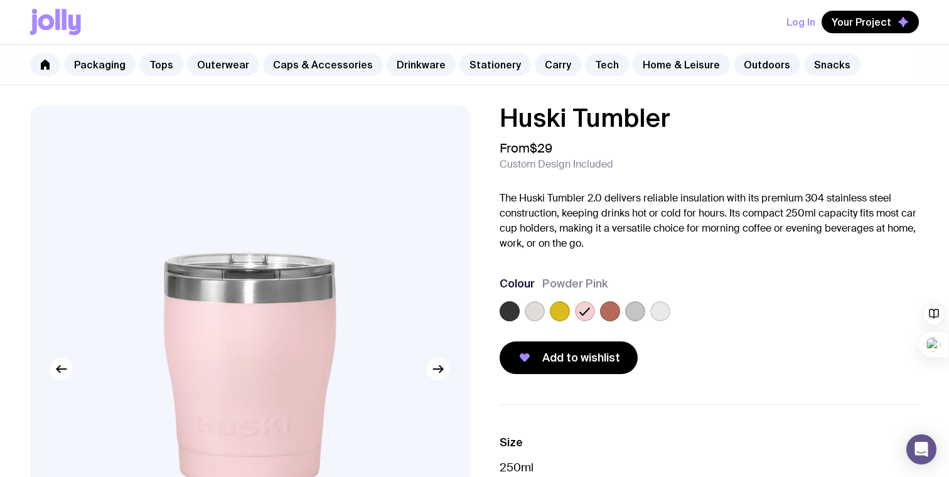
click at [602, 312] on label at bounding box center [610, 311] width 20 height 20
click at [0, 0] on input "radio" at bounding box center [0, 0] width 0 height 0
